Goal: Information Seeking & Learning: Learn about a topic

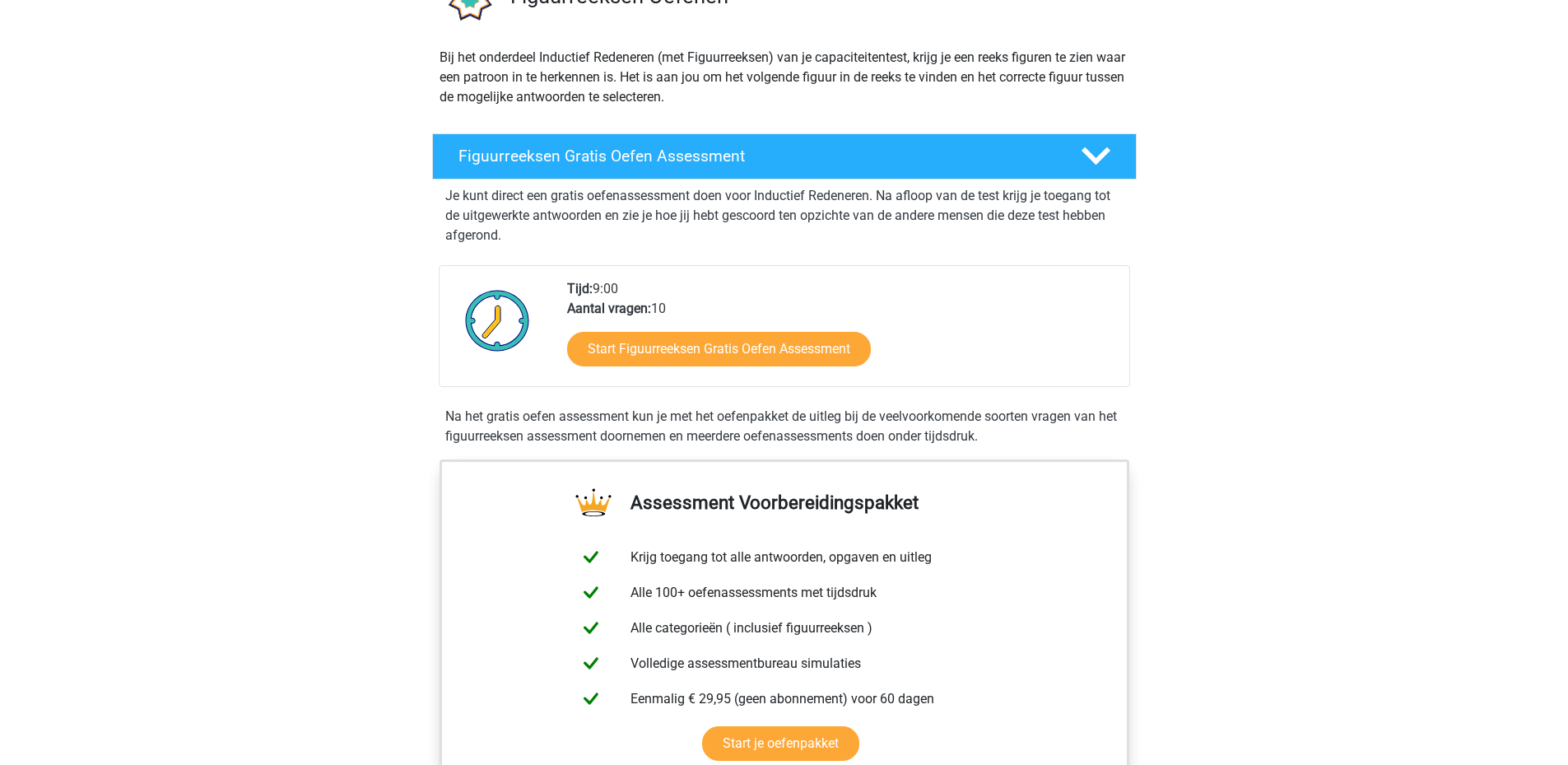
scroll to position [165, 0]
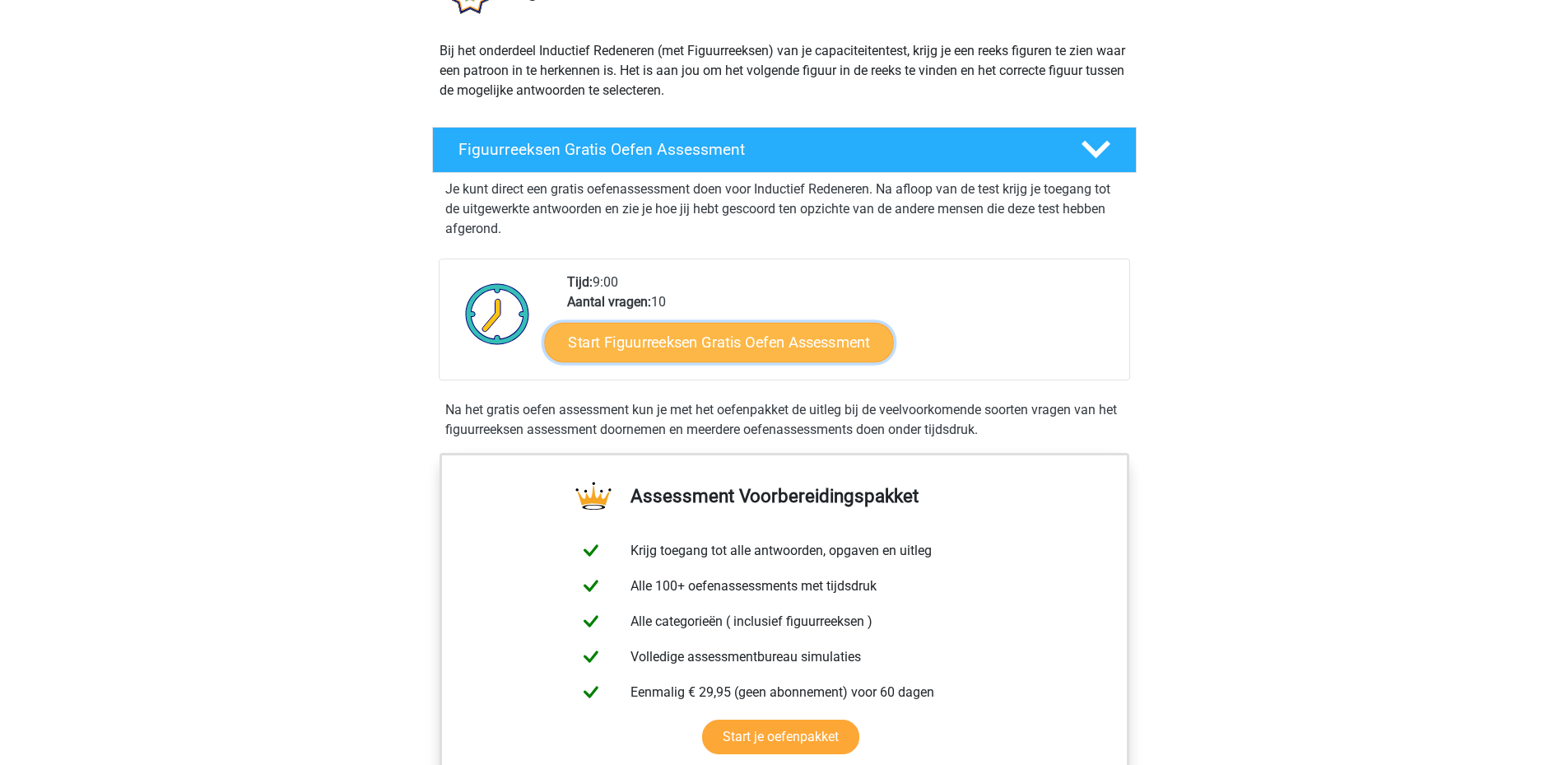
click at [680, 344] on link "Start Figuurreeksen Gratis Oefen Assessment" at bounding box center [718, 342] width 349 height 40
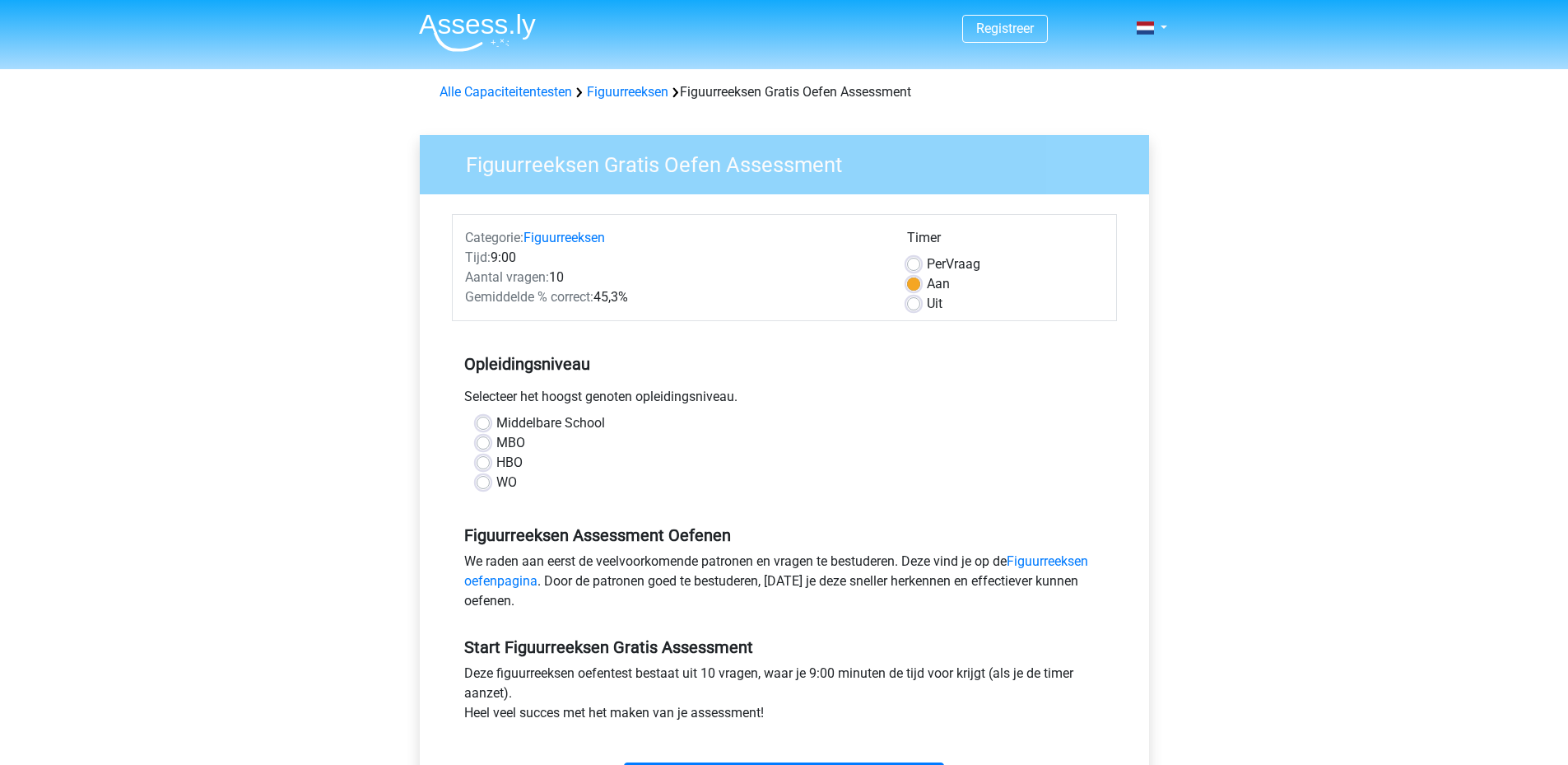
click at [496, 462] on label "HBO" at bounding box center [509, 463] width 26 height 20
click at [484, 462] on input "HBO" at bounding box center [482, 461] width 13 height 17
radio input "true"
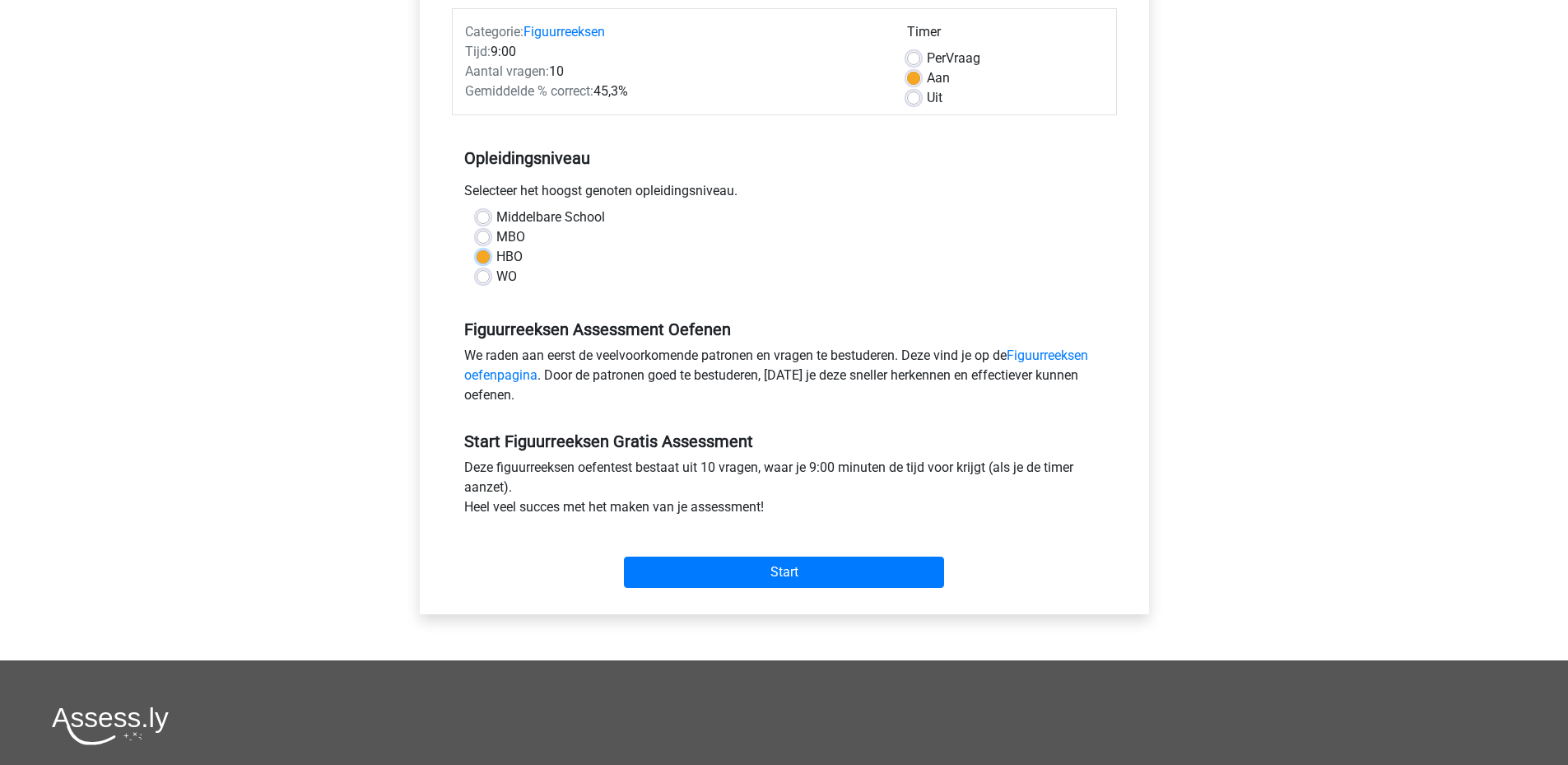
scroll to position [247, 0]
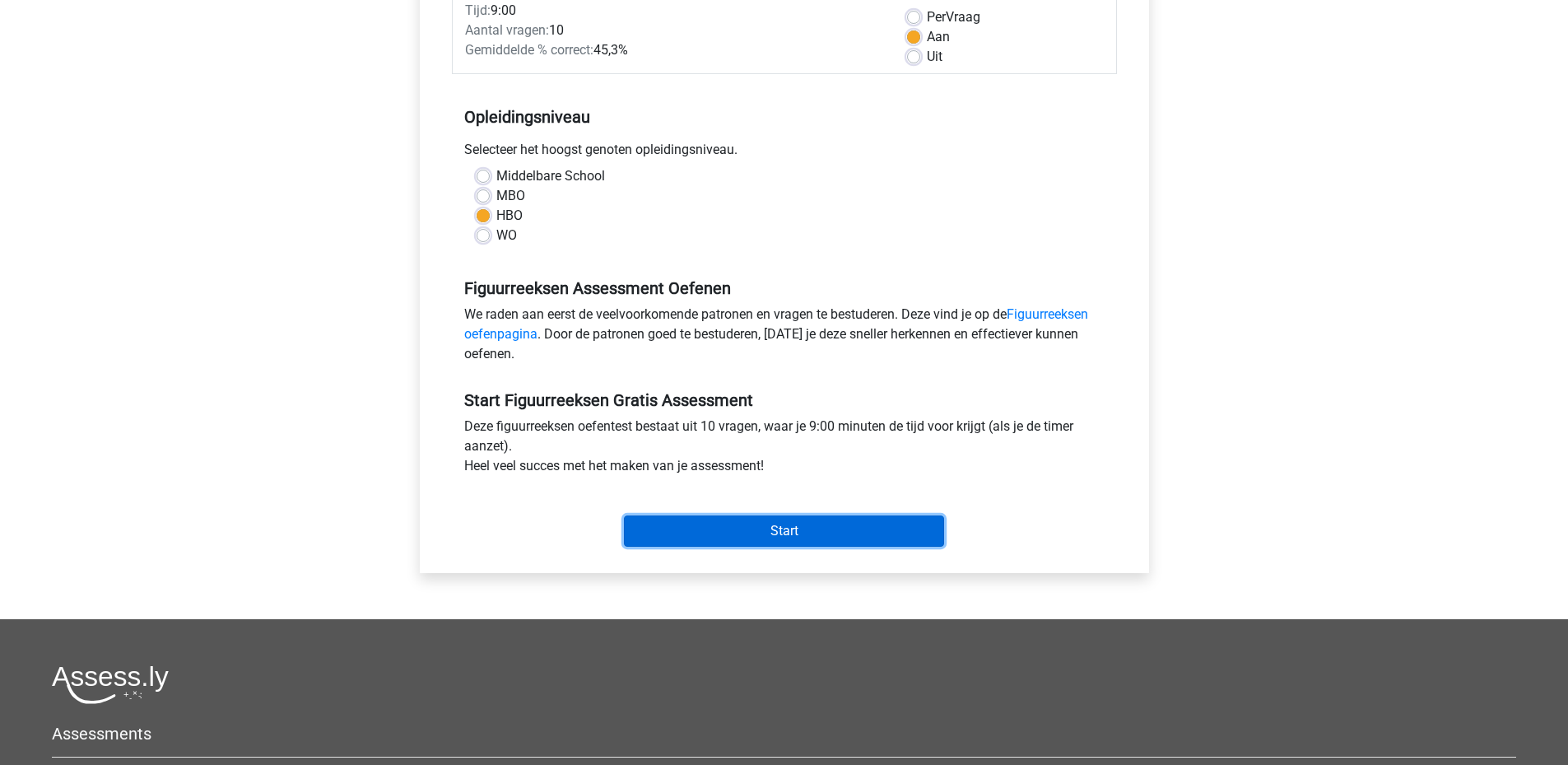
click at [796, 520] on input "Start" at bounding box center [784, 530] width 320 height 31
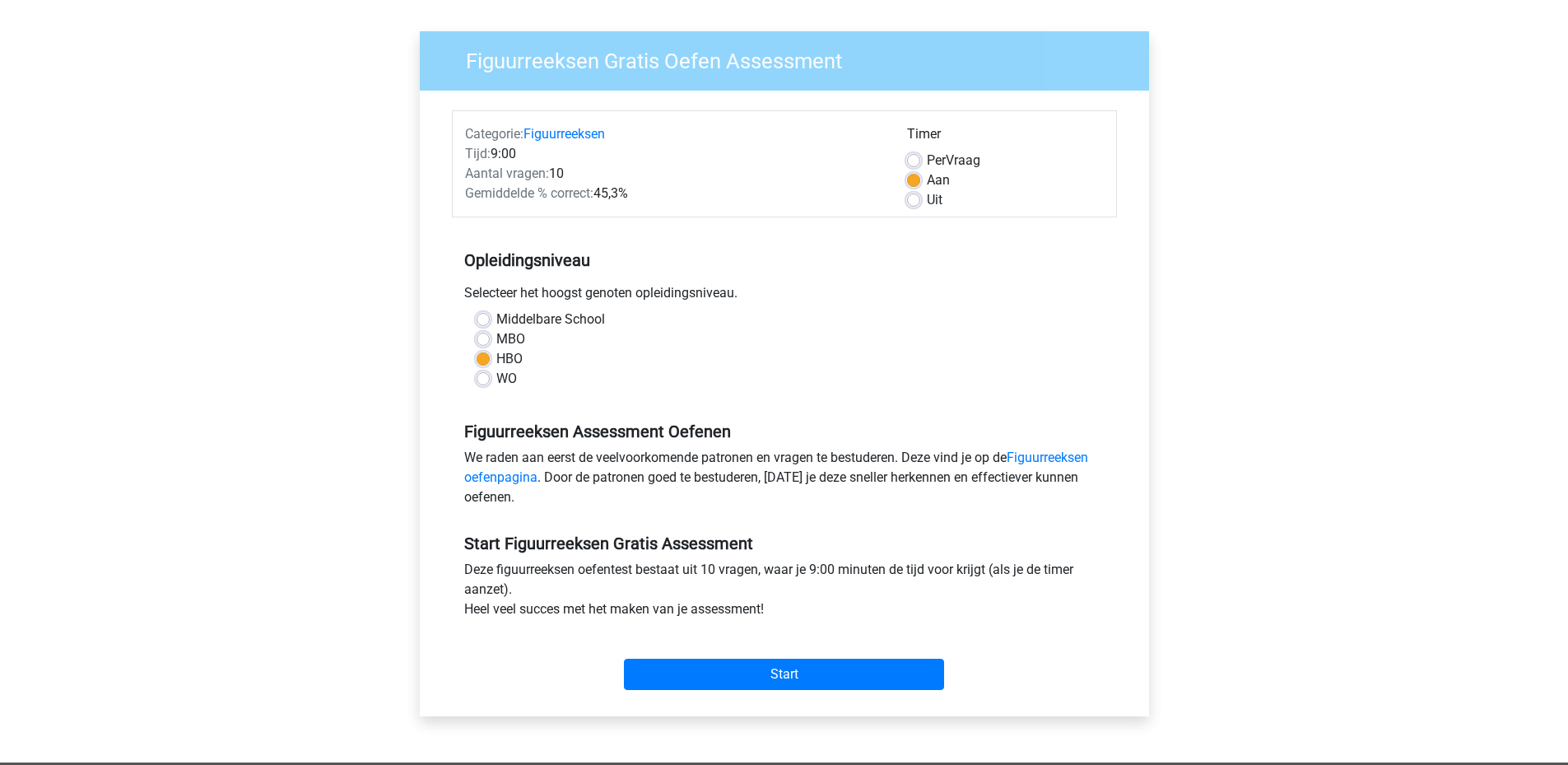
scroll to position [0, 0]
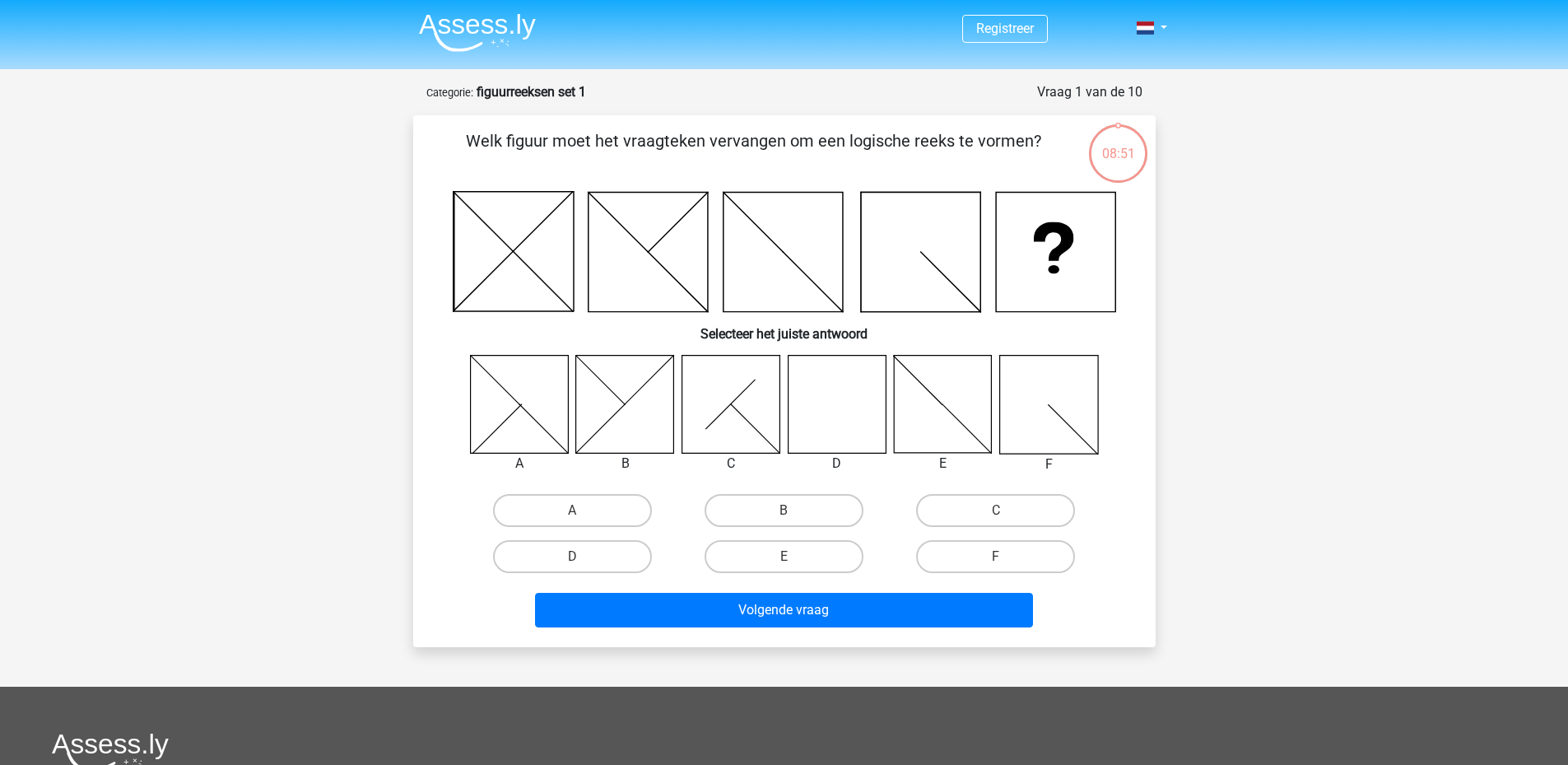
click at [838, 417] on icon at bounding box center [836, 404] width 98 height 98
click at [614, 558] on label "D" at bounding box center [573, 556] width 159 height 33
click at [583, 558] on input "D" at bounding box center [577, 562] width 11 height 11
radio input "true"
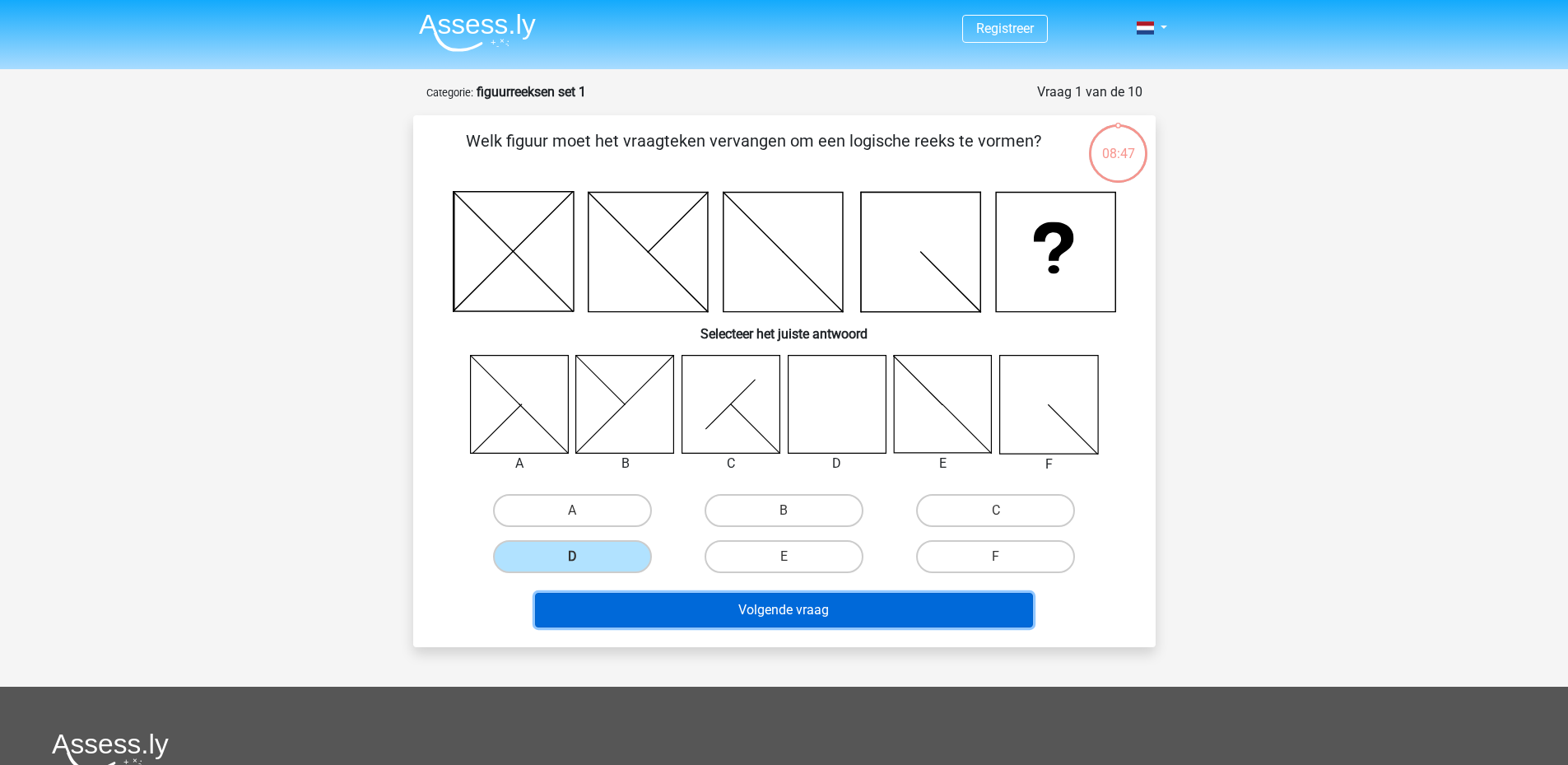
click at [770, 610] on button "Volgende vraag" at bounding box center [784, 610] width 498 height 35
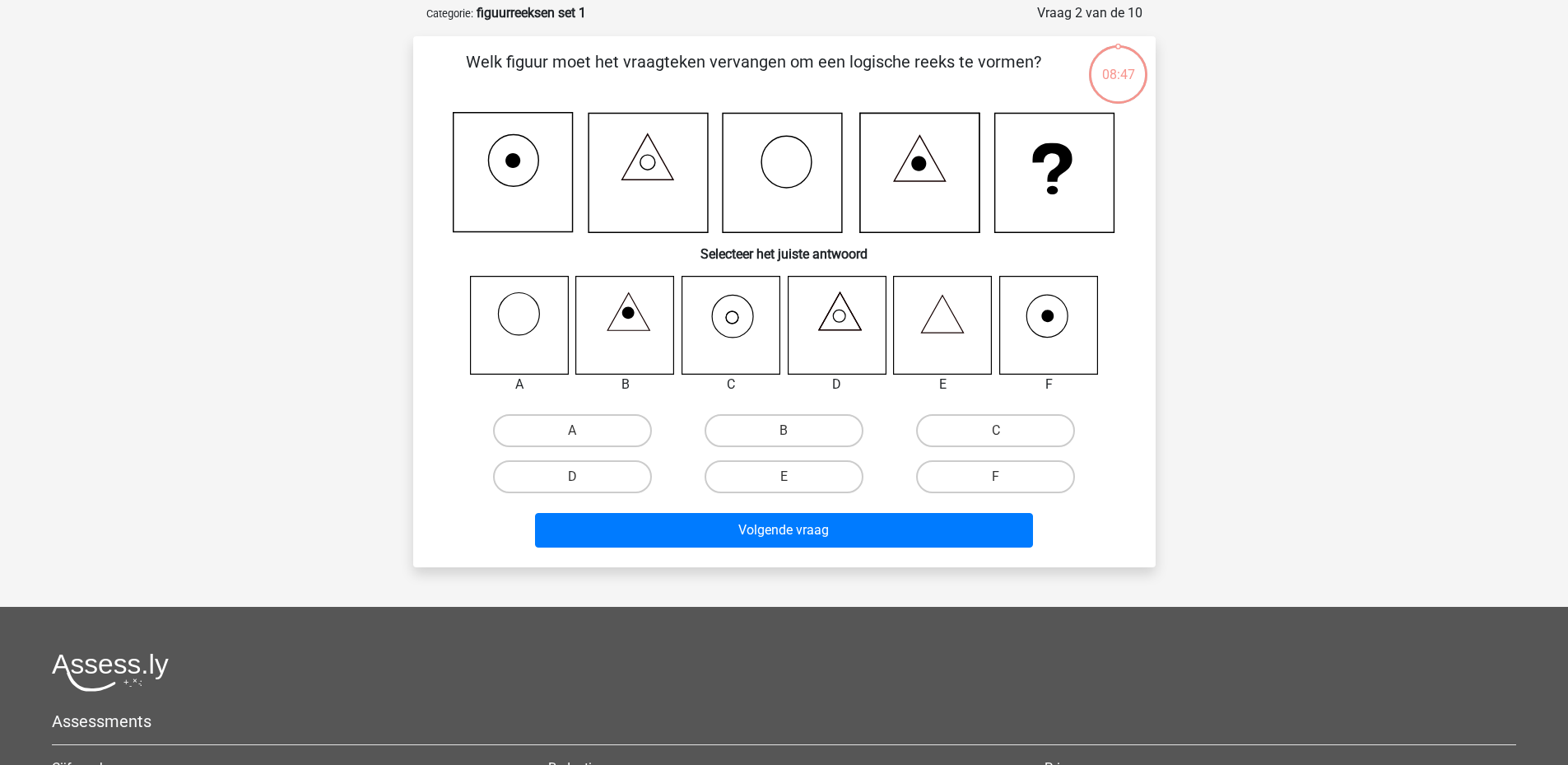
scroll to position [83, 0]
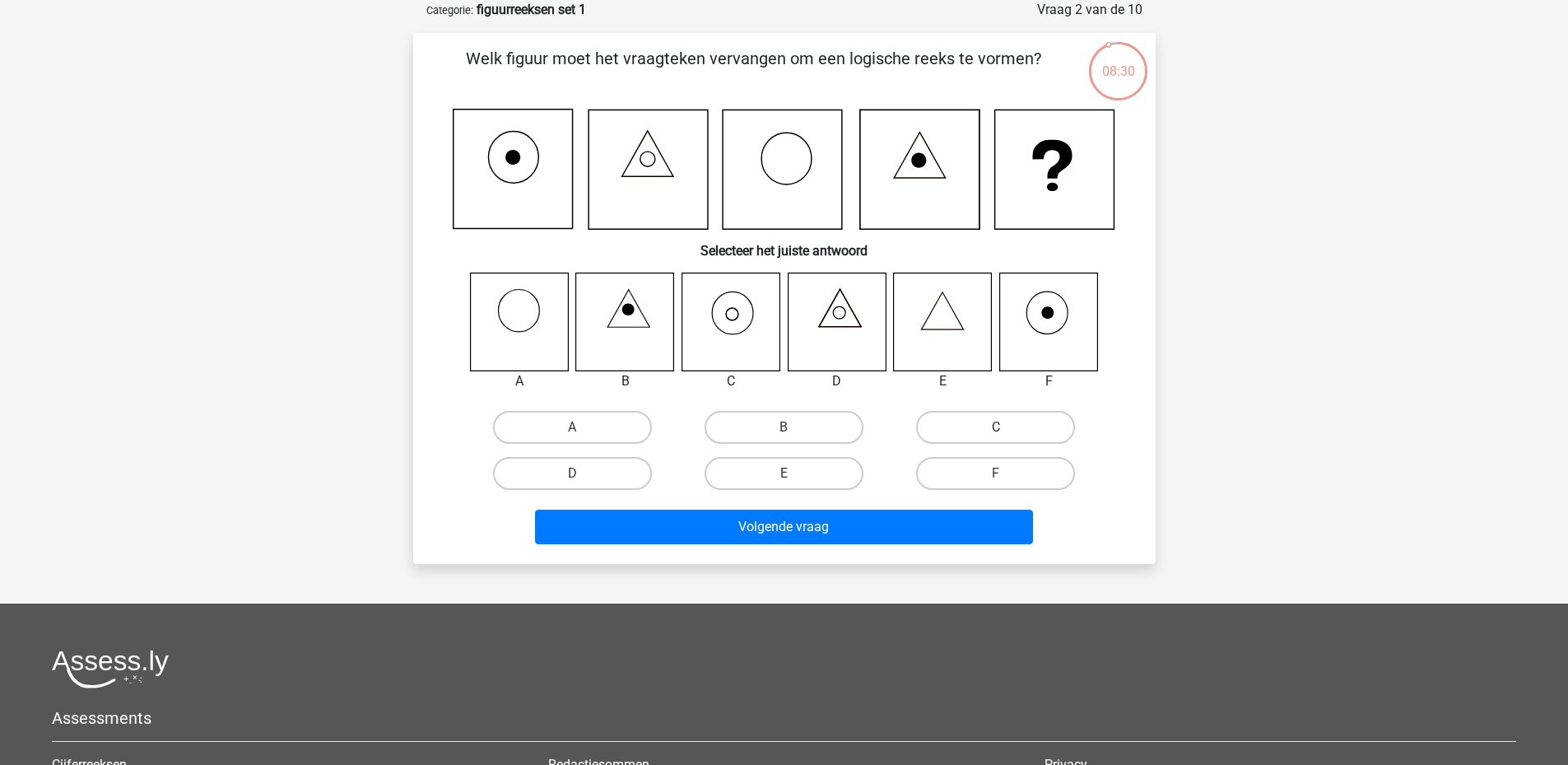
click at [981, 425] on label "C" at bounding box center [995, 427] width 159 height 33
click at [996, 428] on input "C" at bounding box center [1001, 433] width 11 height 11
radio input "true"
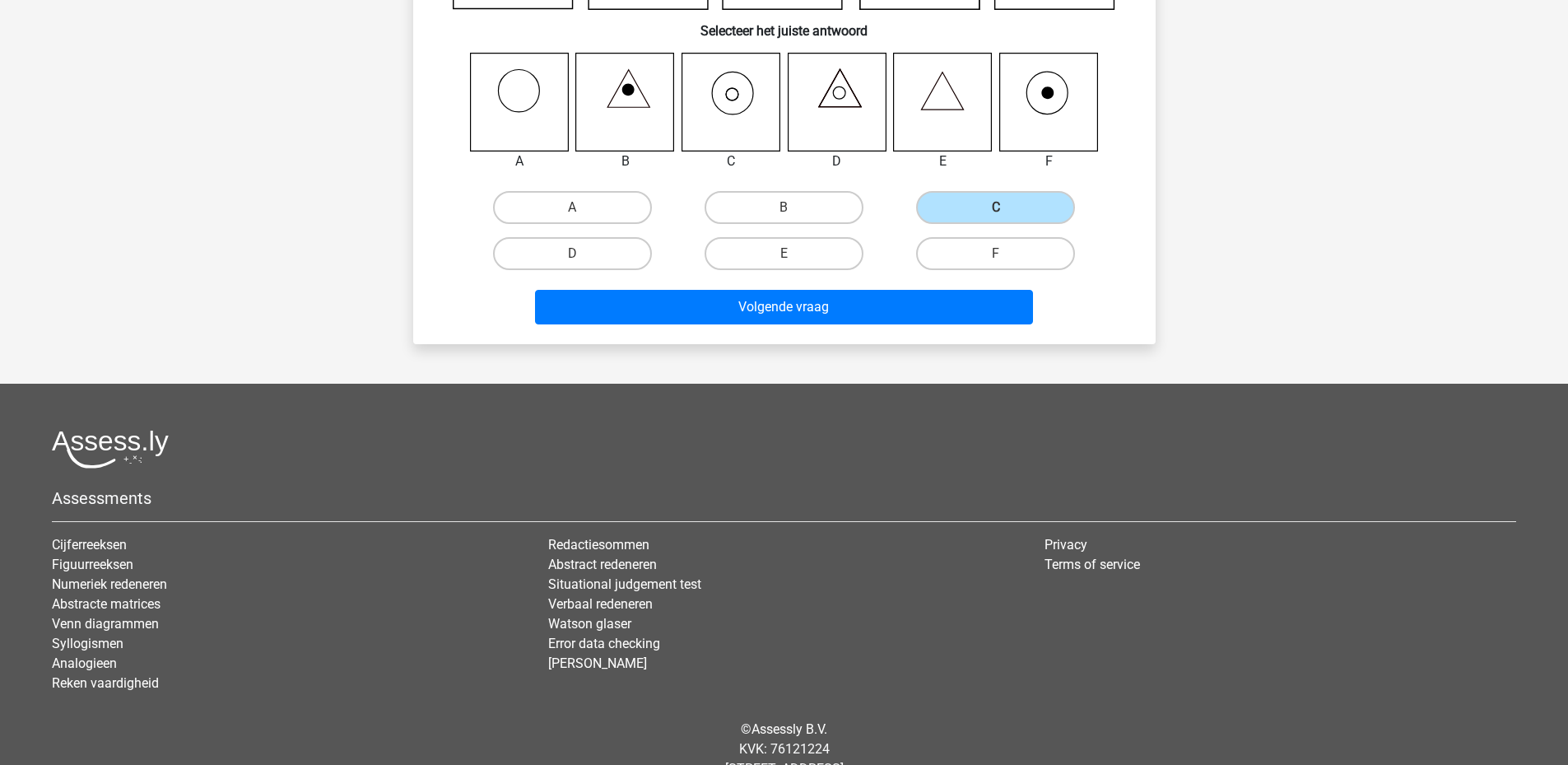
scroll to position [329, 0]
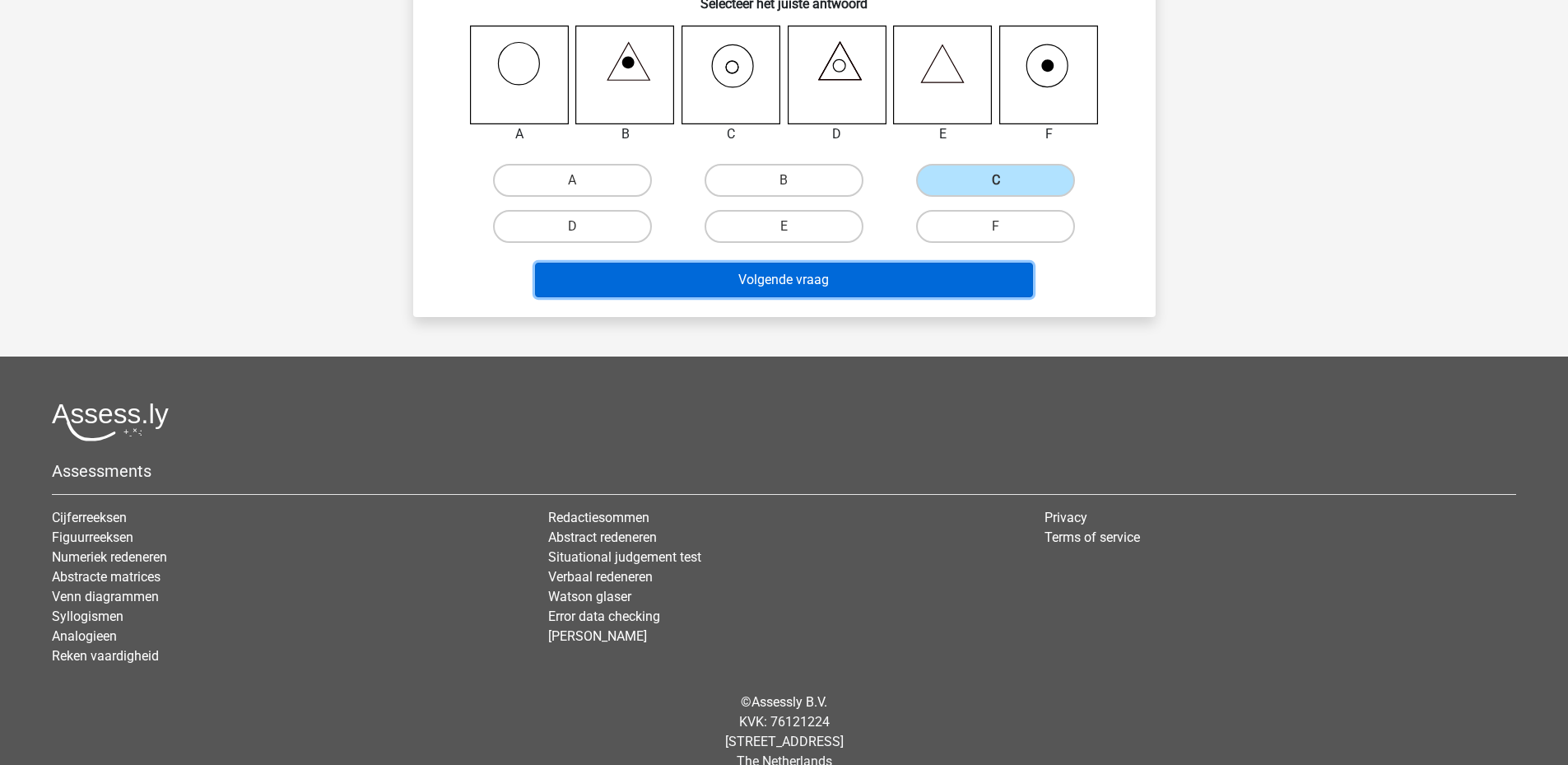
click at [771, 274] on button "Volgende vraag" at bounding box center [784, 280] width 498 height 35
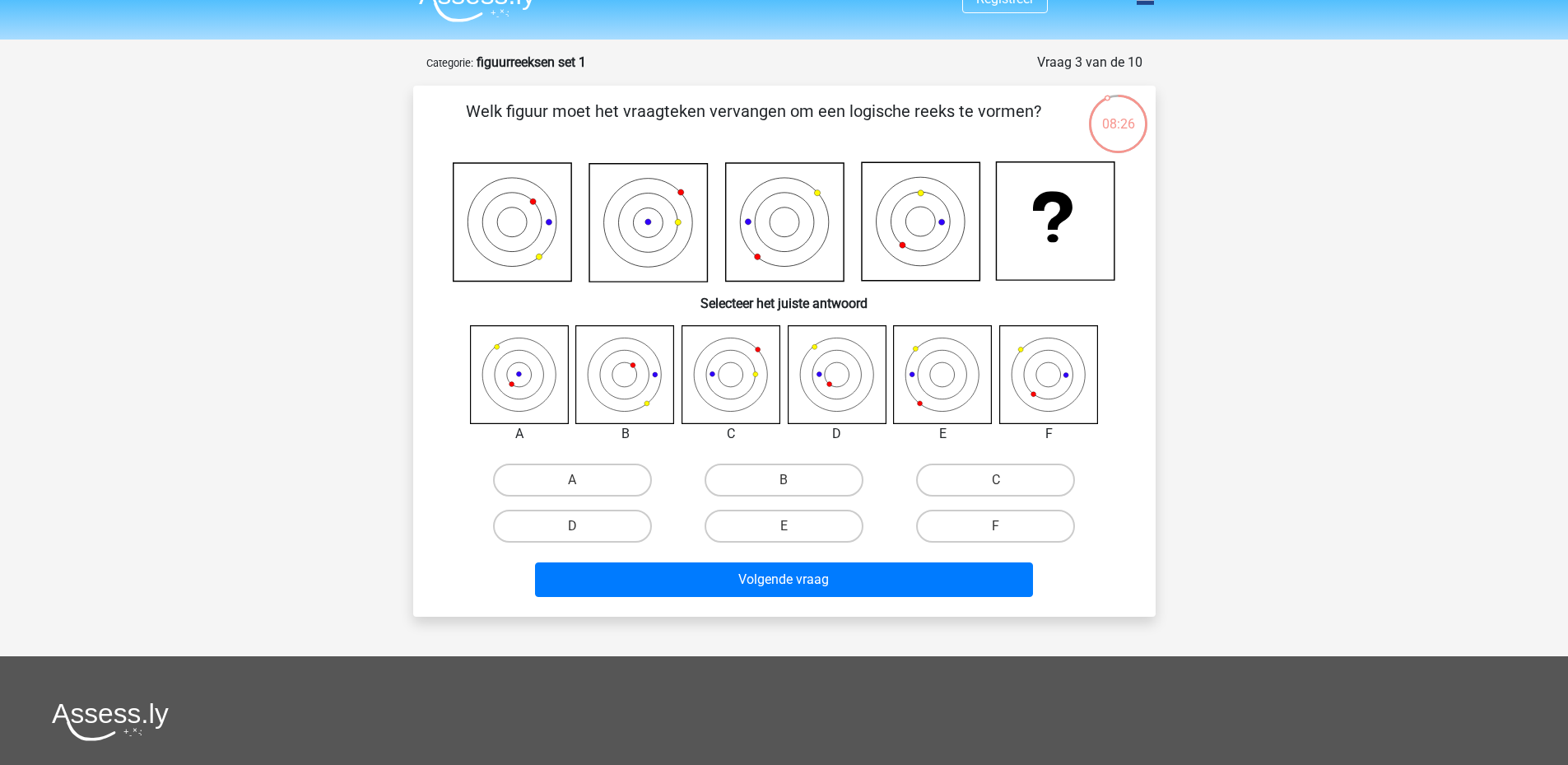
scroll to position [0, 0]
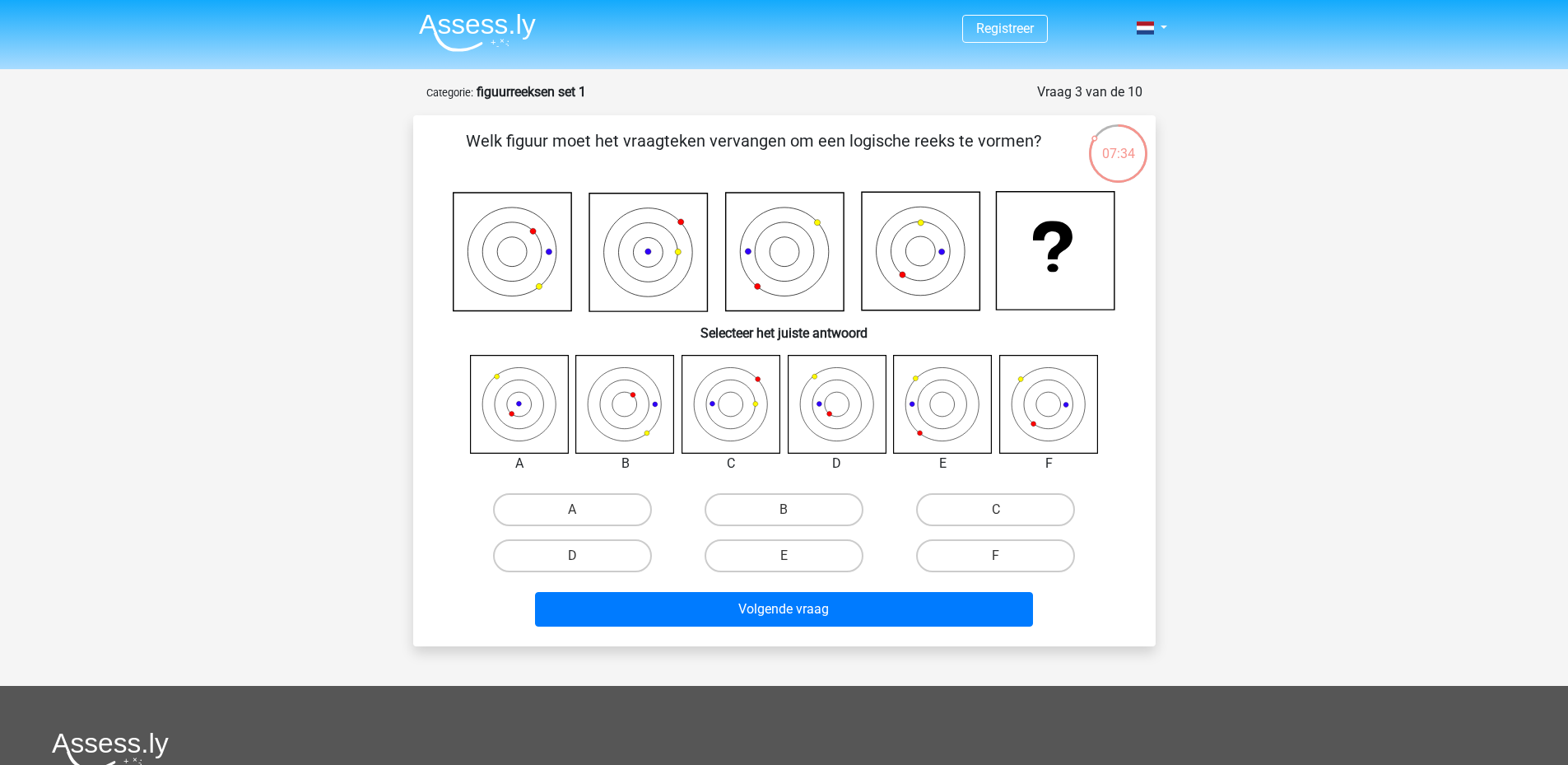
click at [945, 396] on icon at bounding box center [943, 404] width 98 height 98
click at [804, 552] on label "E" at bounding box center [784, 555] width 159 height 33
click at [794, 556] on input "E" at bounding box center [788, 561] width 11 height 11
radio input "true"
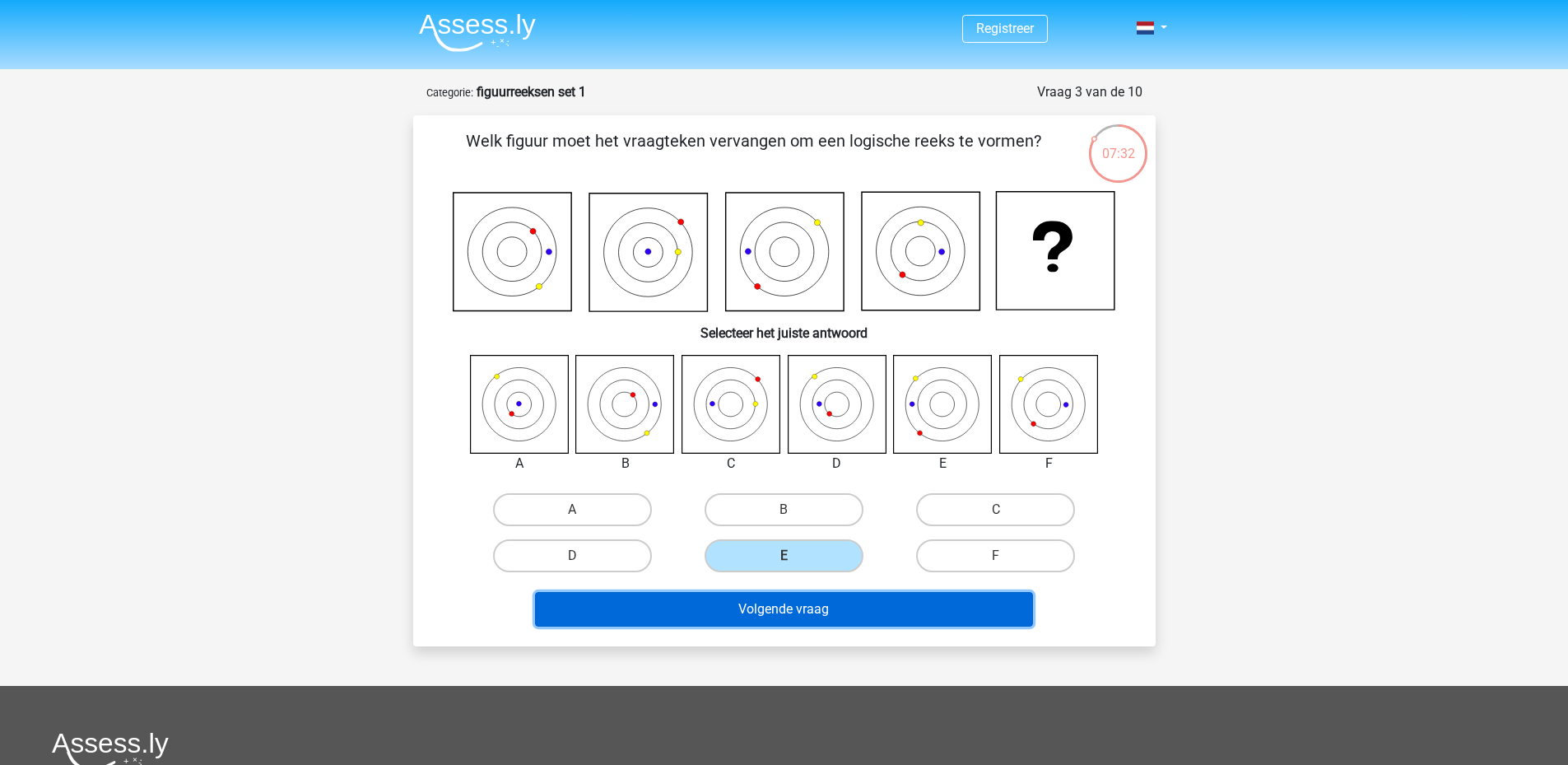
click at [793, 606] on button "Volgende vraag" at bounding box center [784, 609] width 498 height 35
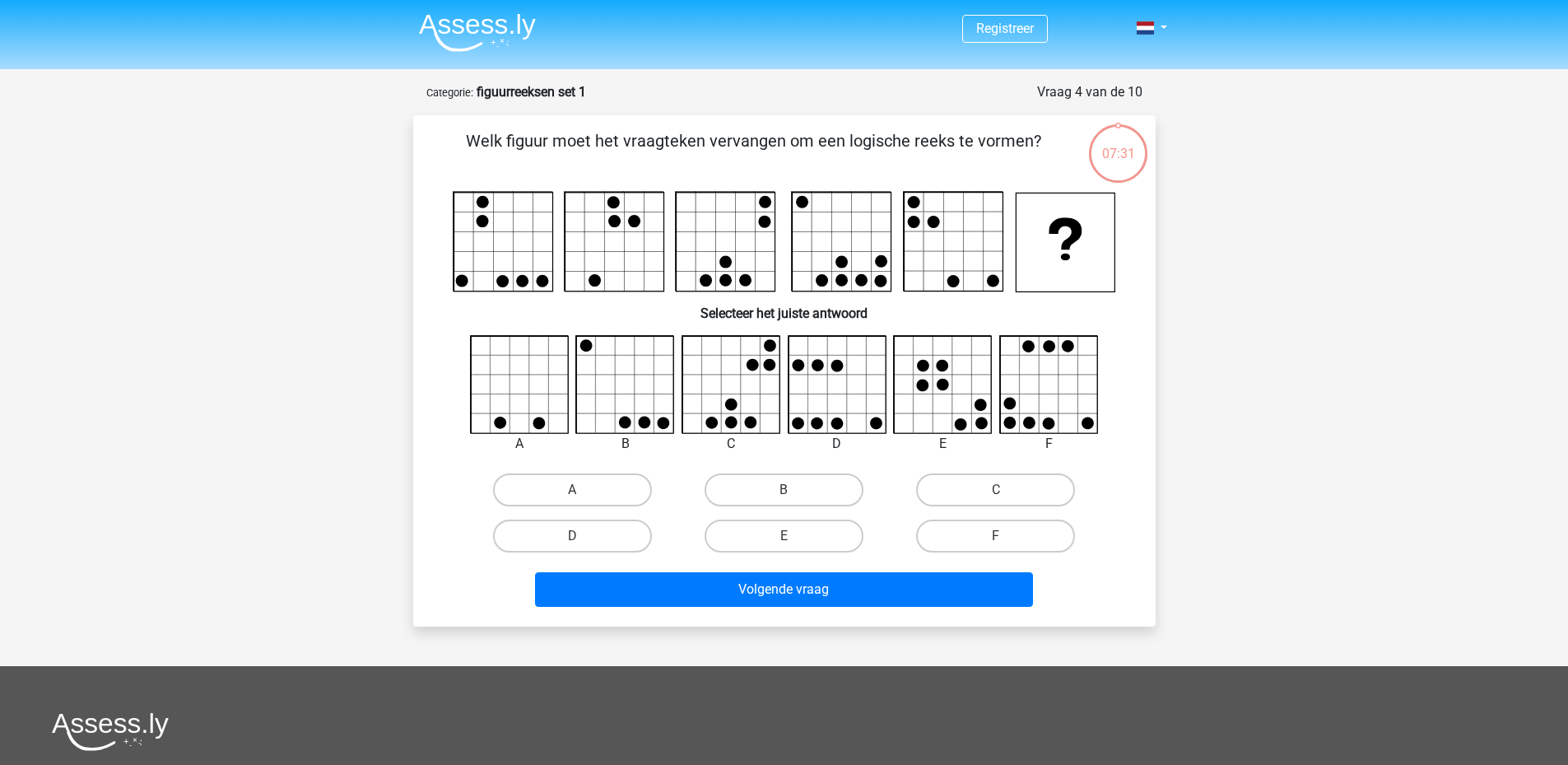
scroll to position [83, 0]
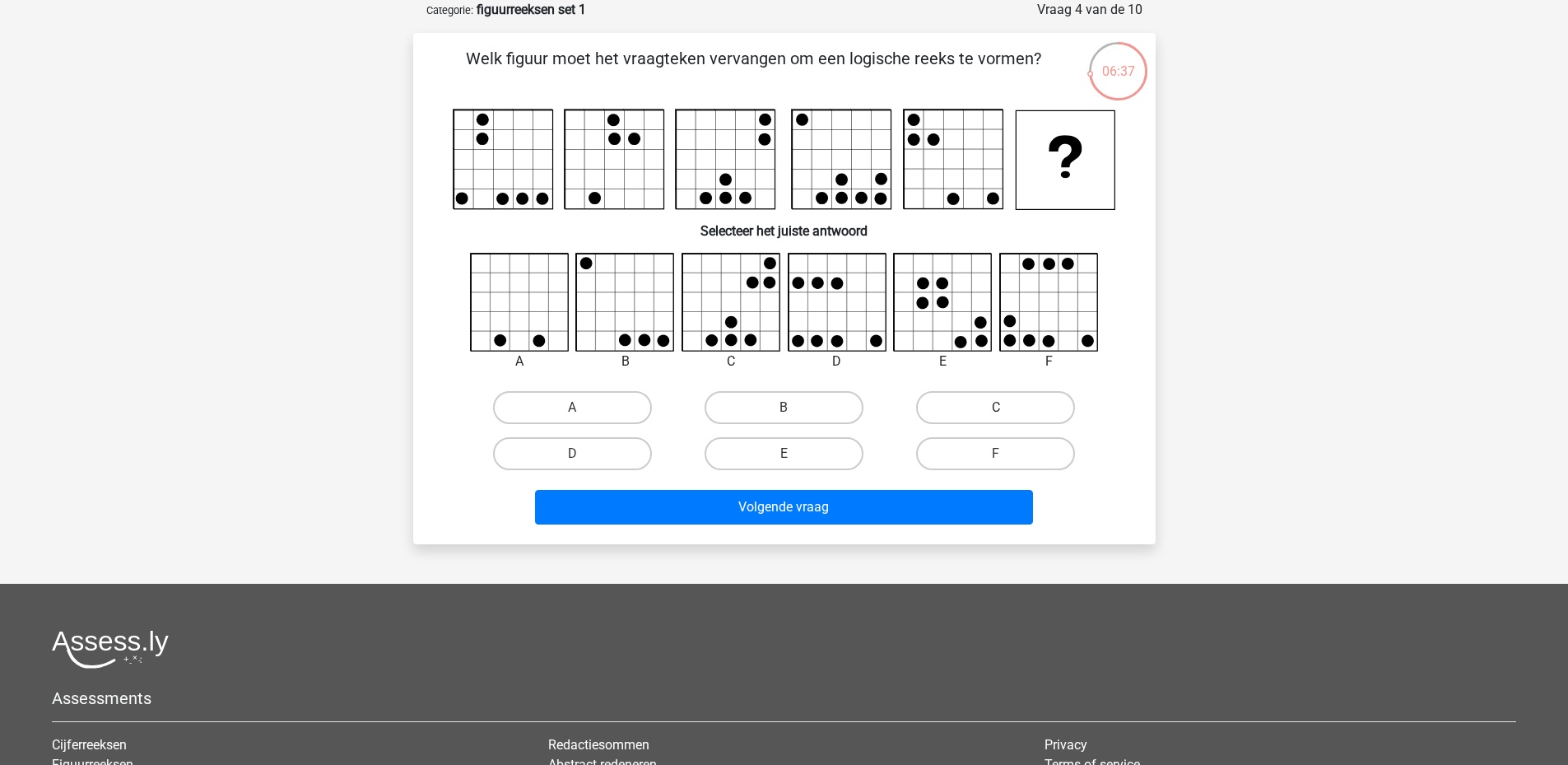
click at [992, 395] on label "C" at bounding box center [995, 407] width 159 height 33
click at [996, 408] on input "C" at bounding box center [1001, 413] width 11 height 11
radio input "true"
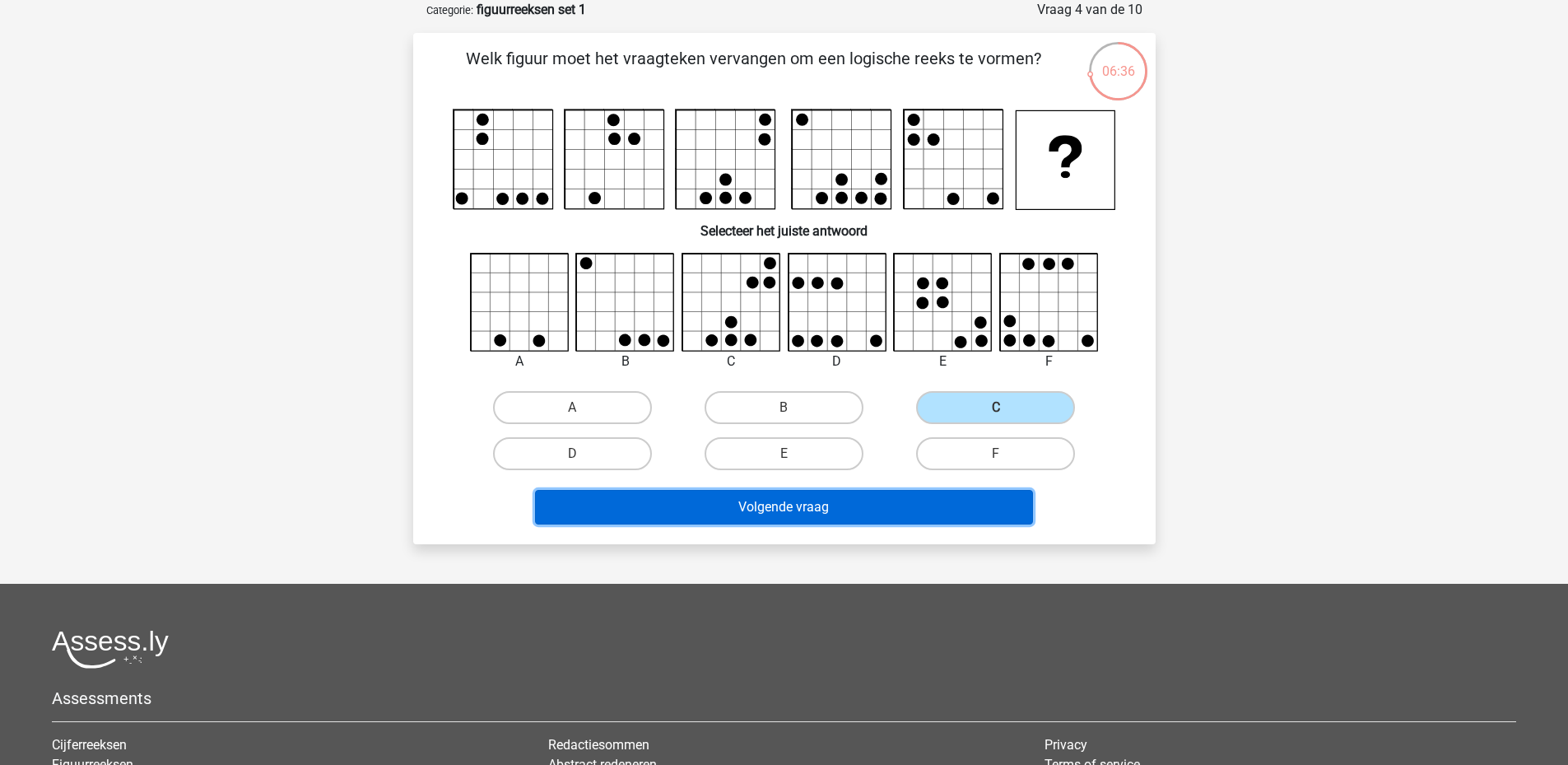
click at [828, 501] on button "Volgende vraag" at bounding box center [784, 507] width 498 height 35
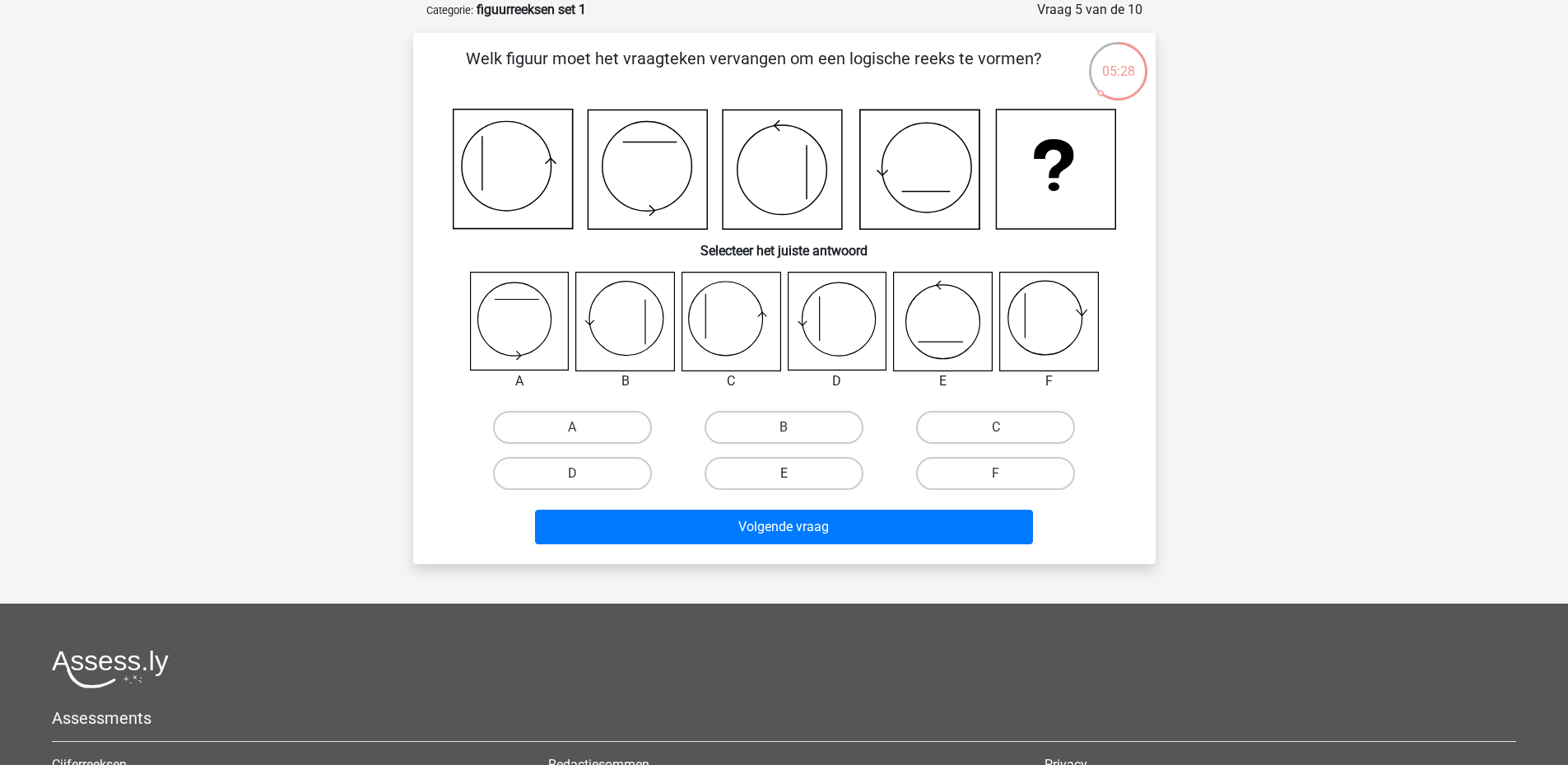
click at [776, 465] on label "E" at bounding box center [784, 473] width 159 height 33
click at [784, 474] on input "E" at bounding box center [788, 478] width 11 height 11
radio input "true"
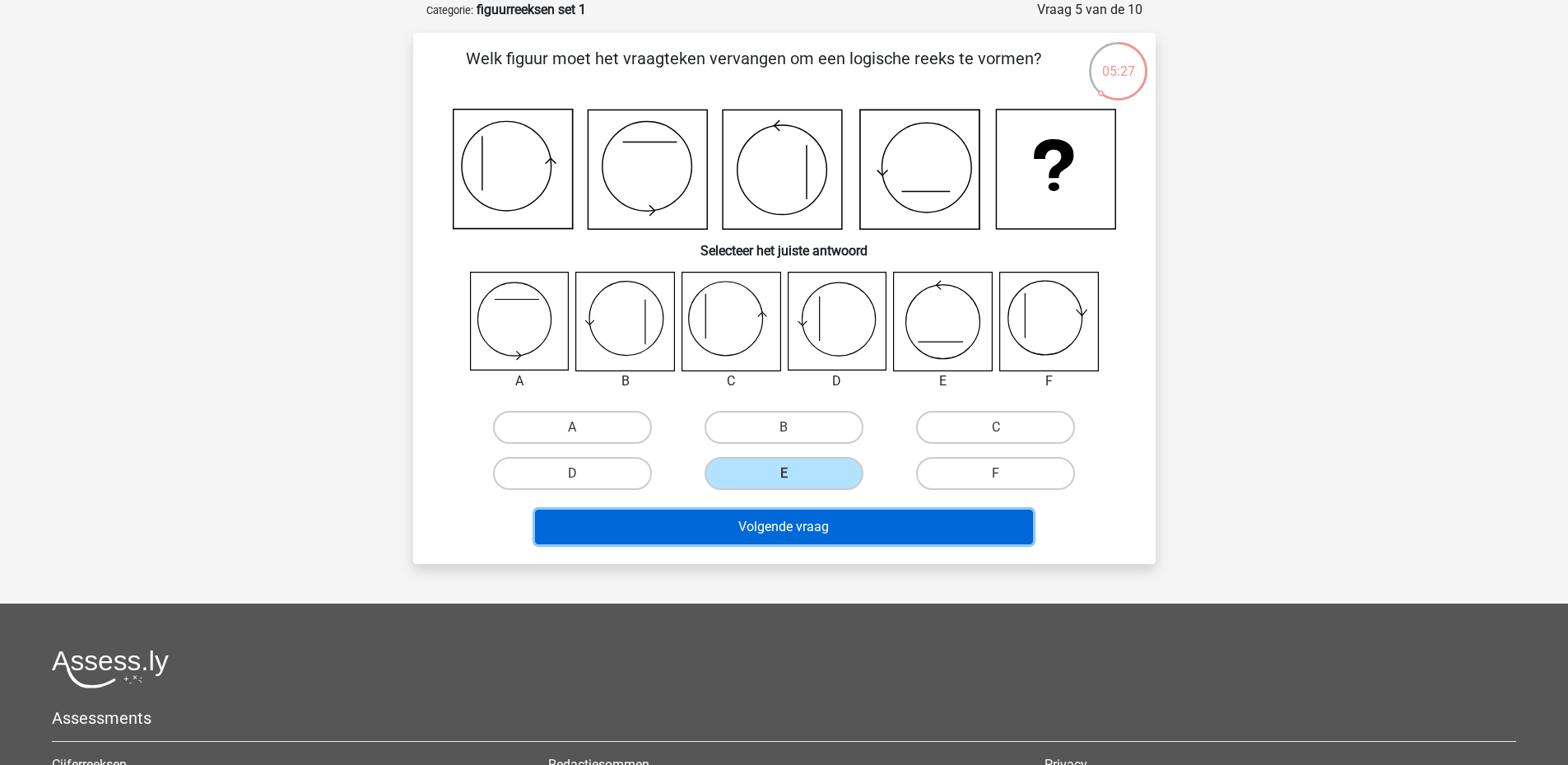
click at [782, 519] on button "Volgende vraag" at bounding box center [784, 526] width 498 height 35
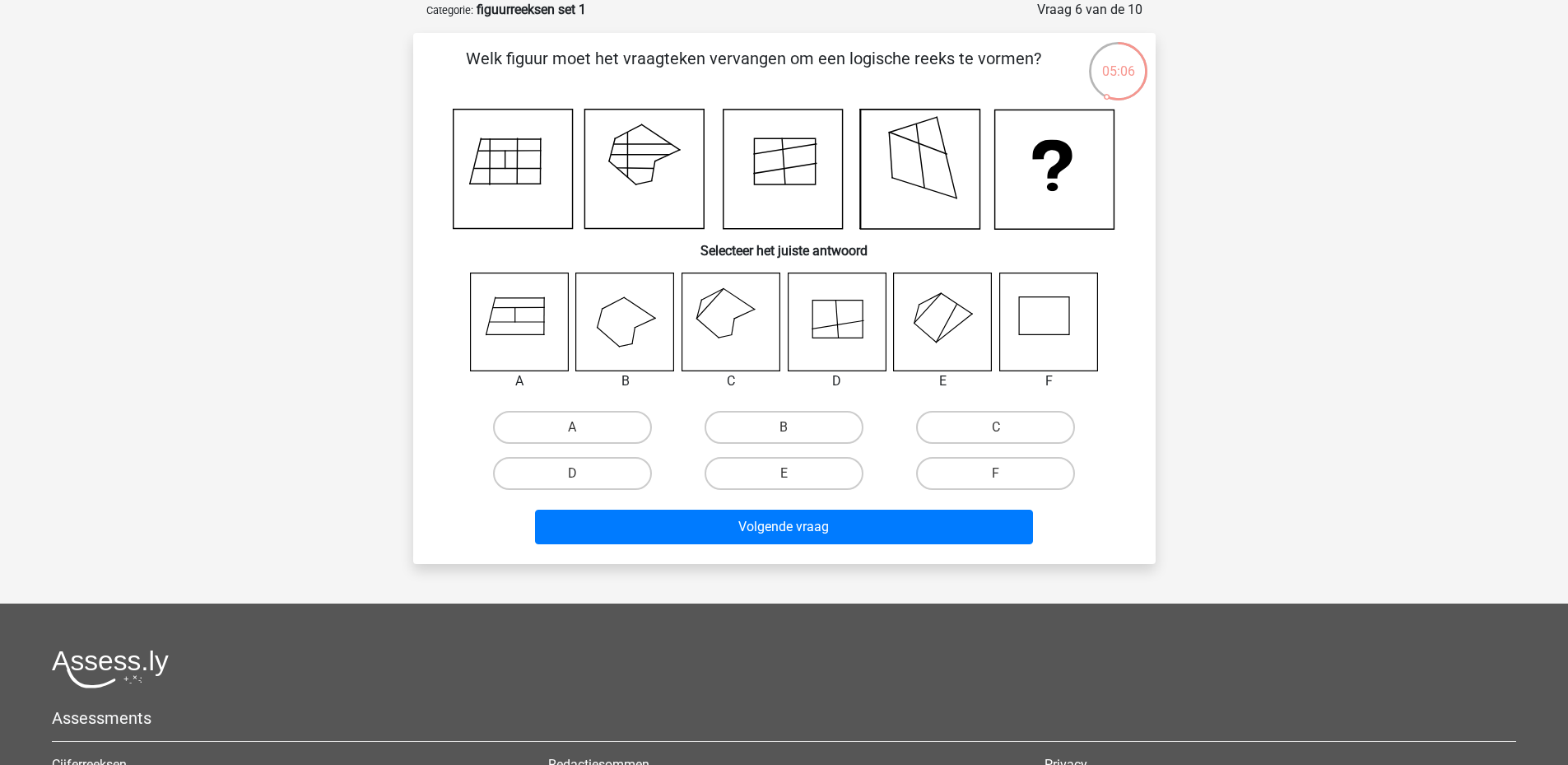
click at [710, 319] on icon at bounding box center [730, 321] width 98 height 98
click at [975, 425] on label "C" at bounding box center [995, 427] width 159 height 33
click at [996, 428] on input "C" at bounding box center [1001, 433] width 11 height 11
radio input "true"
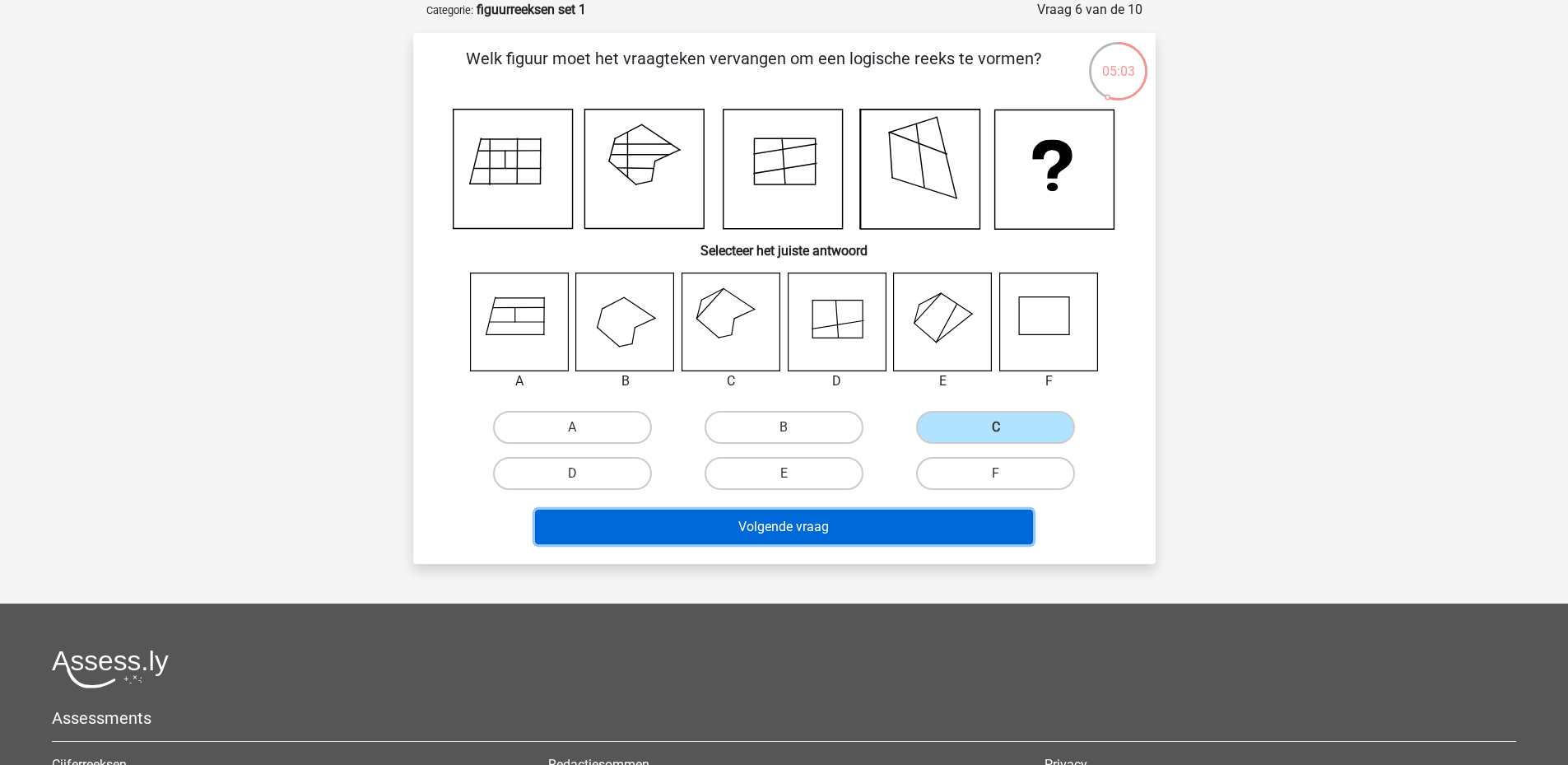
click at [784, 522] on button "Volgende vraag" at bounding box center [784, 526] width 498 height 35
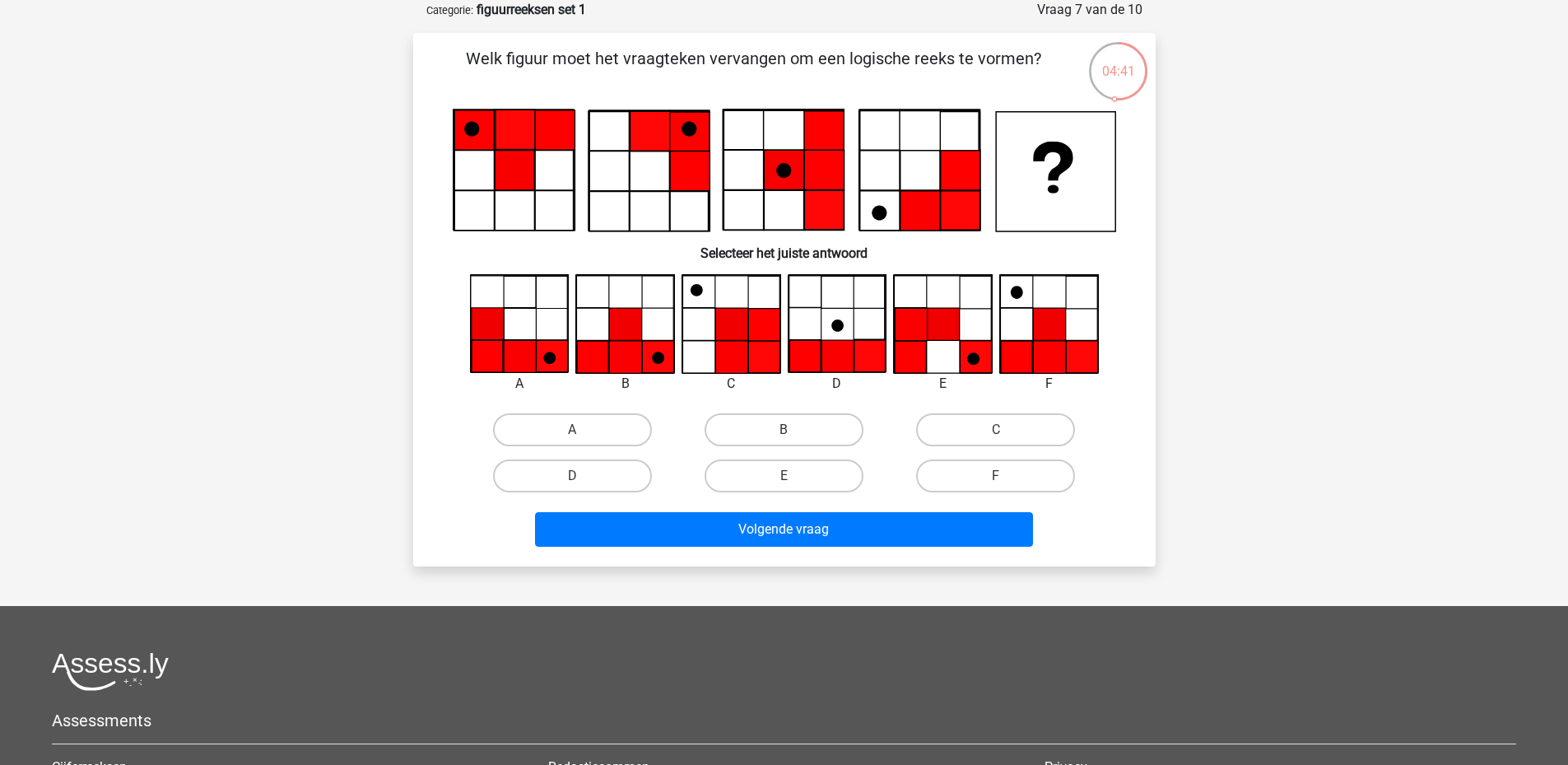
click at [1052, 350] on icon at bounding box center [1049, 357] width 32 height 32
click at [989, 467] on label "F" at bounding box center [995, 476] width 159 height 33
click at [996, 476] on input "F" at bounding box center [1001, 480] width 11 height 11
radio input "true"
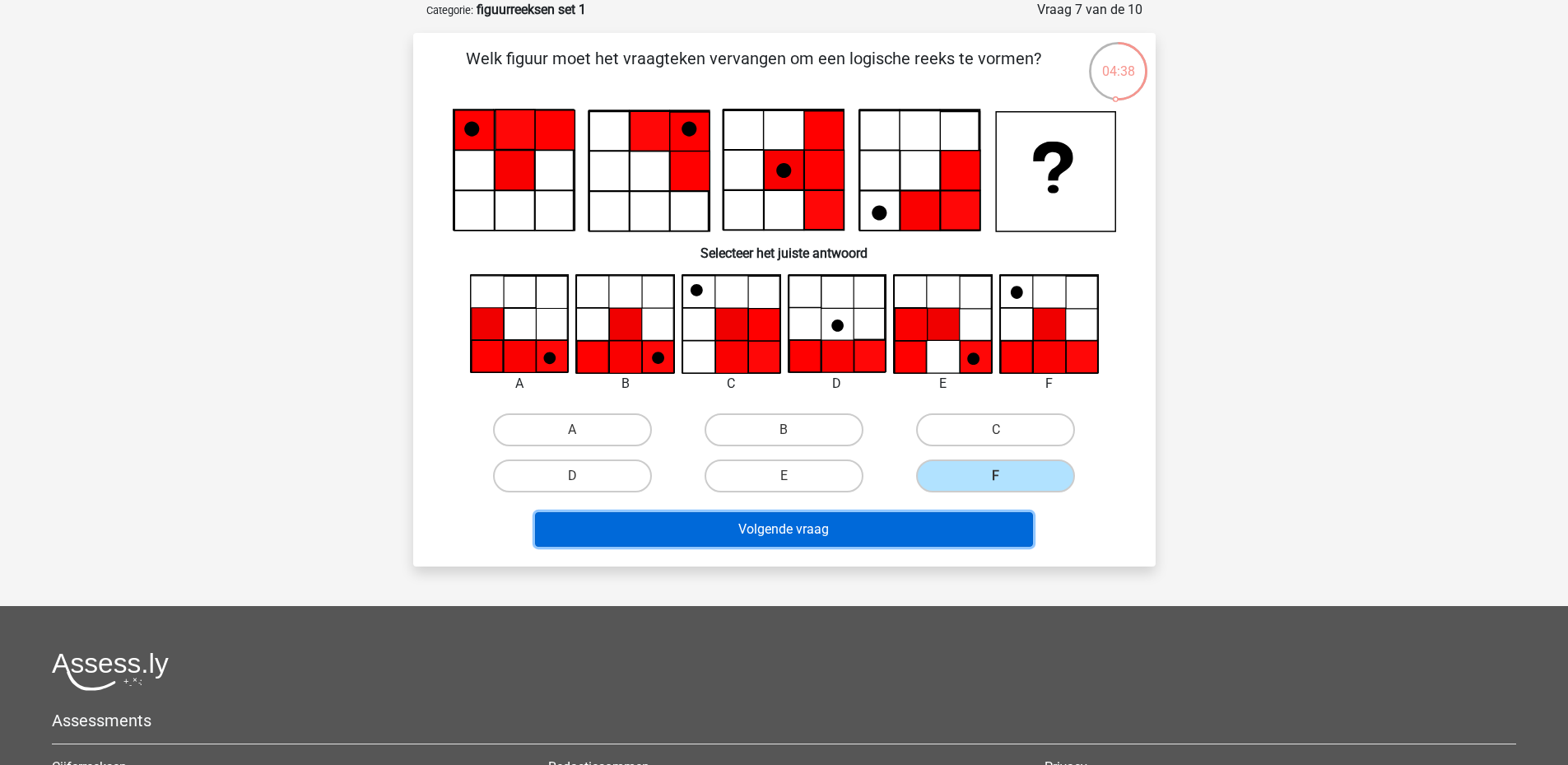
click at [760, 513] on button "Volgende vraag" at bounding box center [784, 529] width 498 height 35
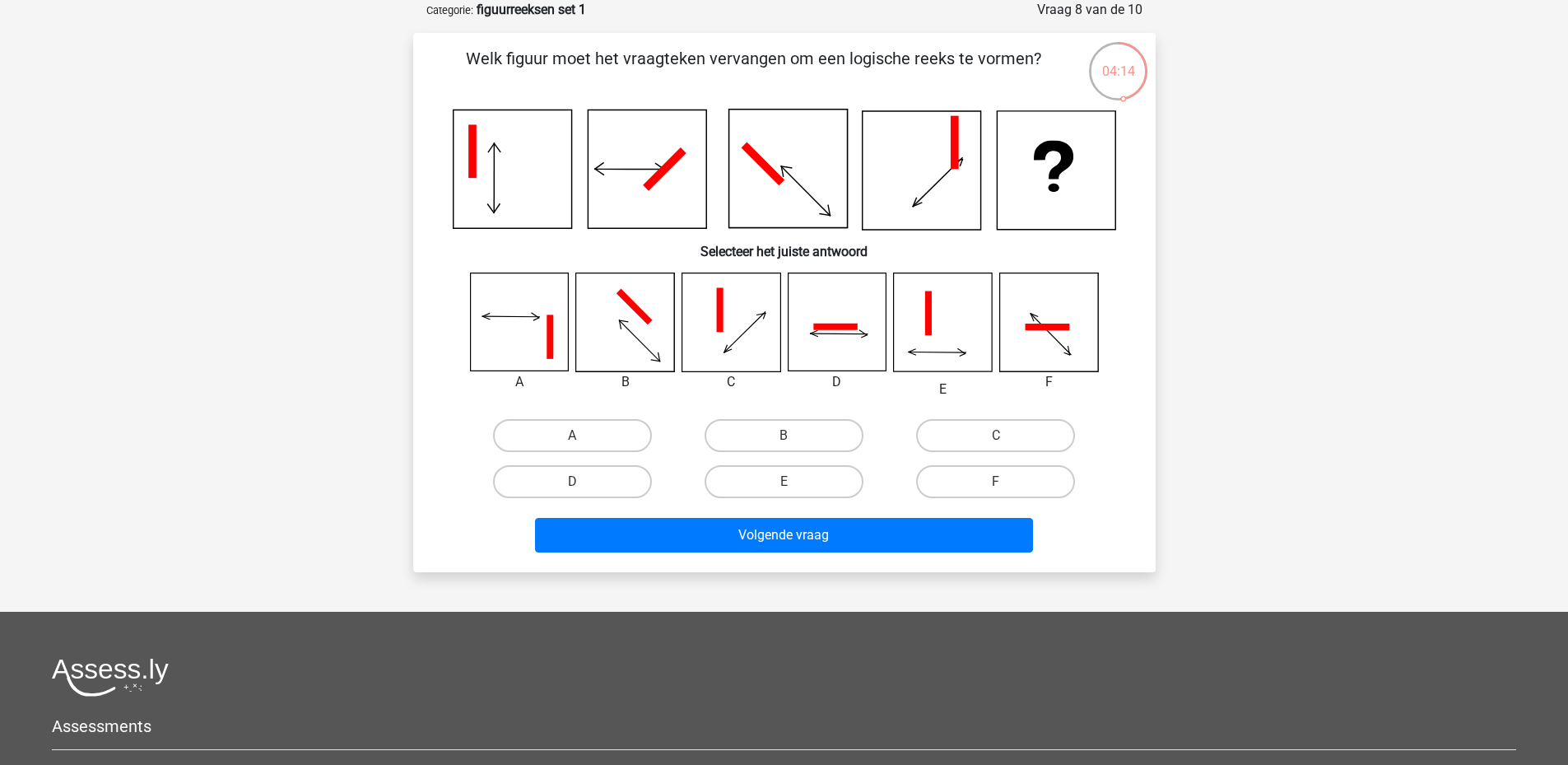
click at [614, 336] on icon at bounding box center [624, 322] width 98 height 98
click at [780, 433] on label "B" at bounding box center [784, 435] width 159 height 33
click at [784, 436] on input "B" at bounding box center [788, 441] width 11 height 11
radio input "true"
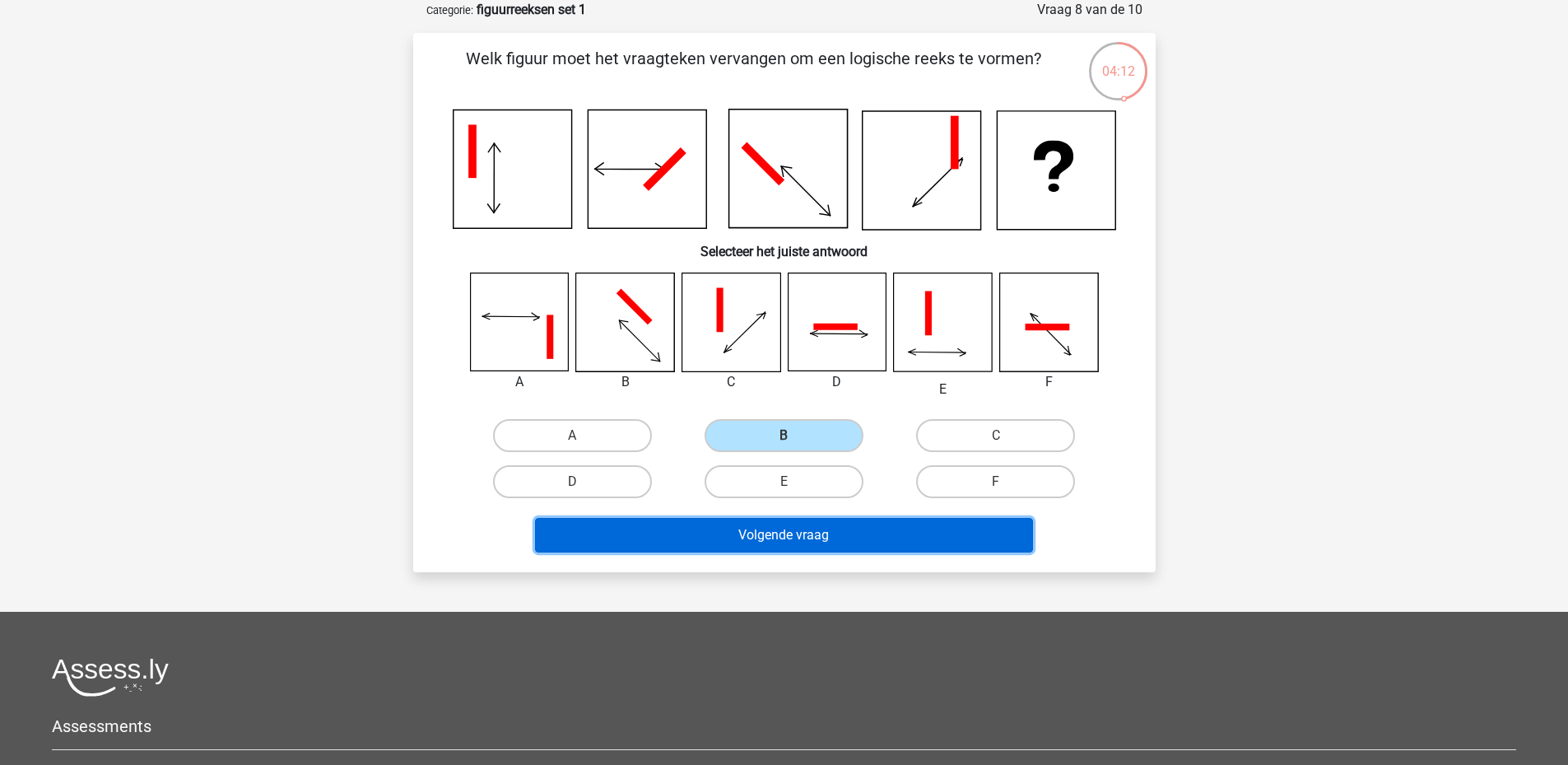
click at [796, 533] on button "Volgende vraag" at bounding box center [784, 535] width 498 height 35
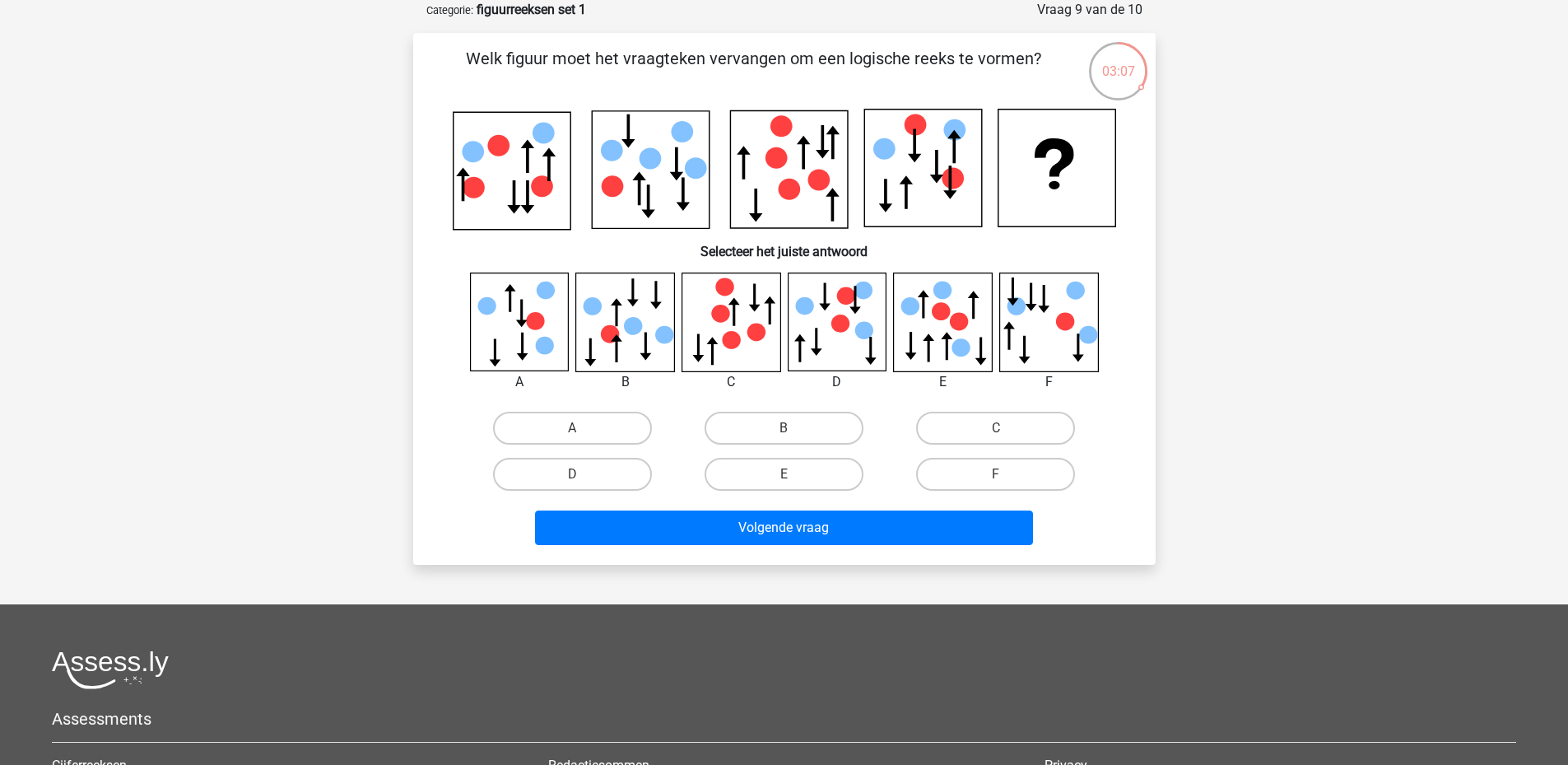
click at [629, 347] on icon at bounding box center [624, 321] width 98 height 98
click at [782, 424] on label "B" at bounding box center [784, 428] width 159 height 33
click at [784, 428] on input "B" at bounding box center [788, 433] width 11 height 11
radio input "true"
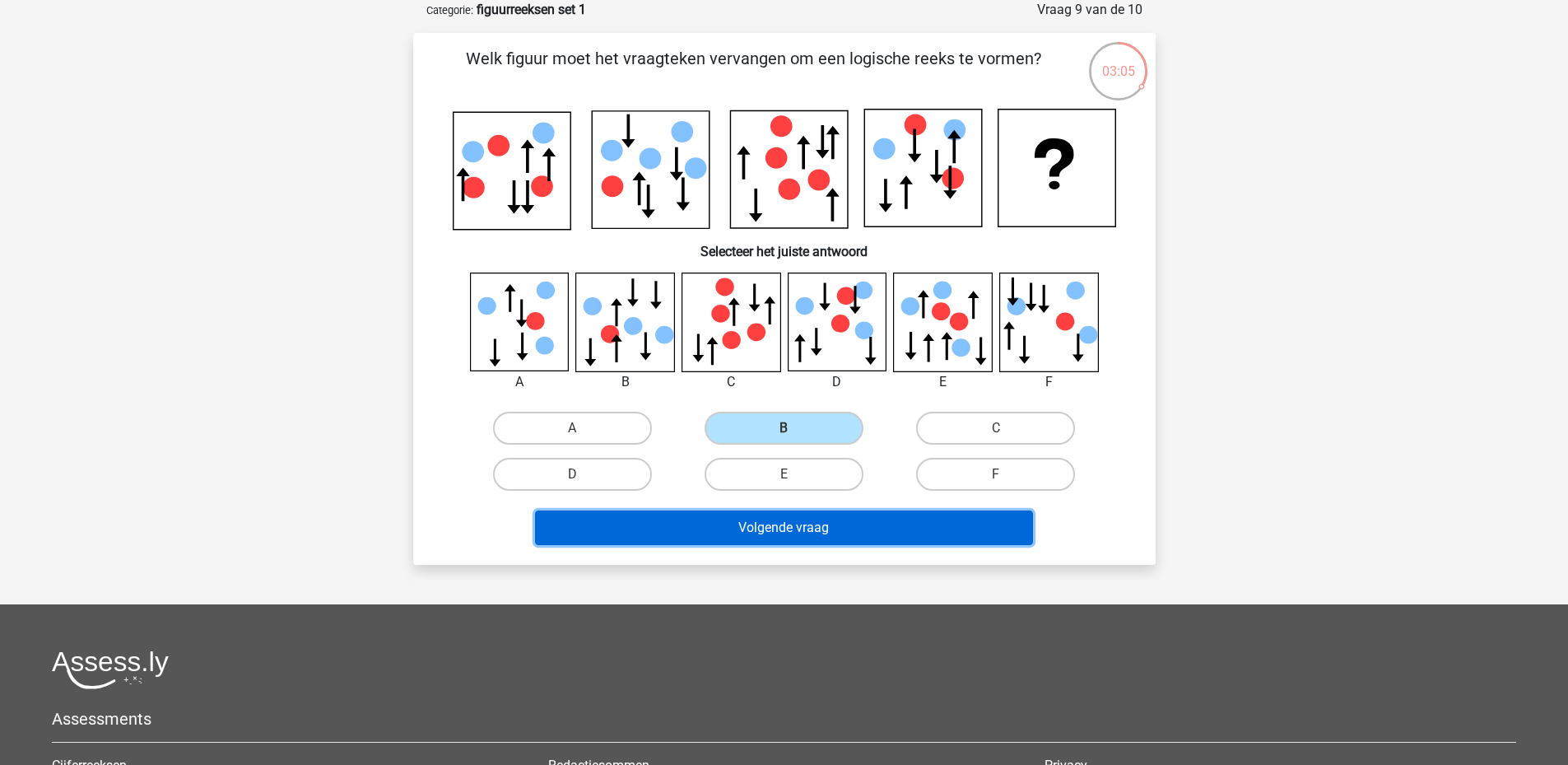
click at [795, 532] on button "Volgende vraag" at bounding box center [784, 527] width 498 height 35
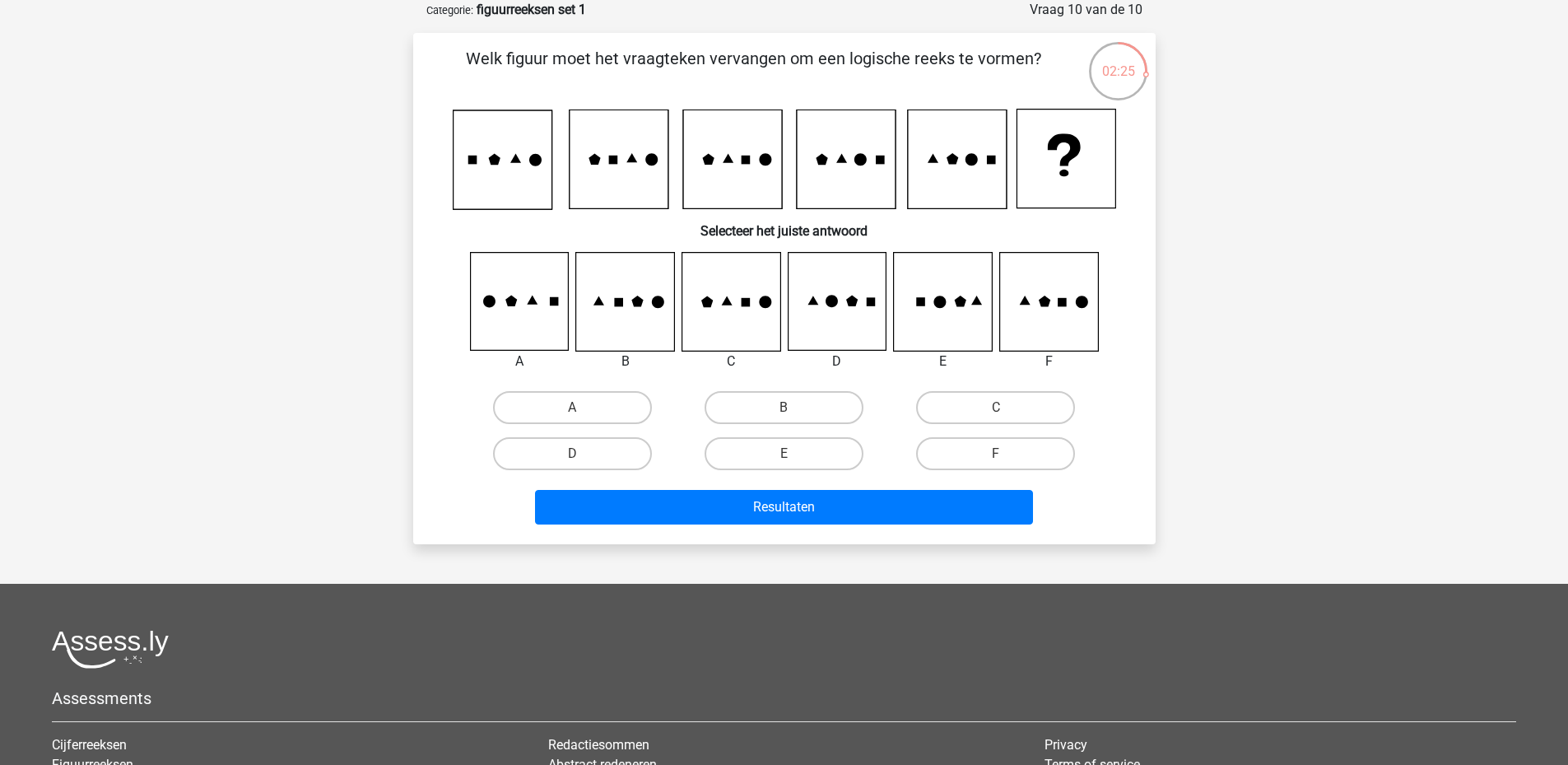
click at [846, 320] on icon at bounding box center [836, 301] width 98 height 98
click at [610, 441] on label "D" at bounding box center [573, 454] width 159 height 33
click at [583, 454] on input "D" at bounding box center [577, 459] width 11 height 11
radio input "true"
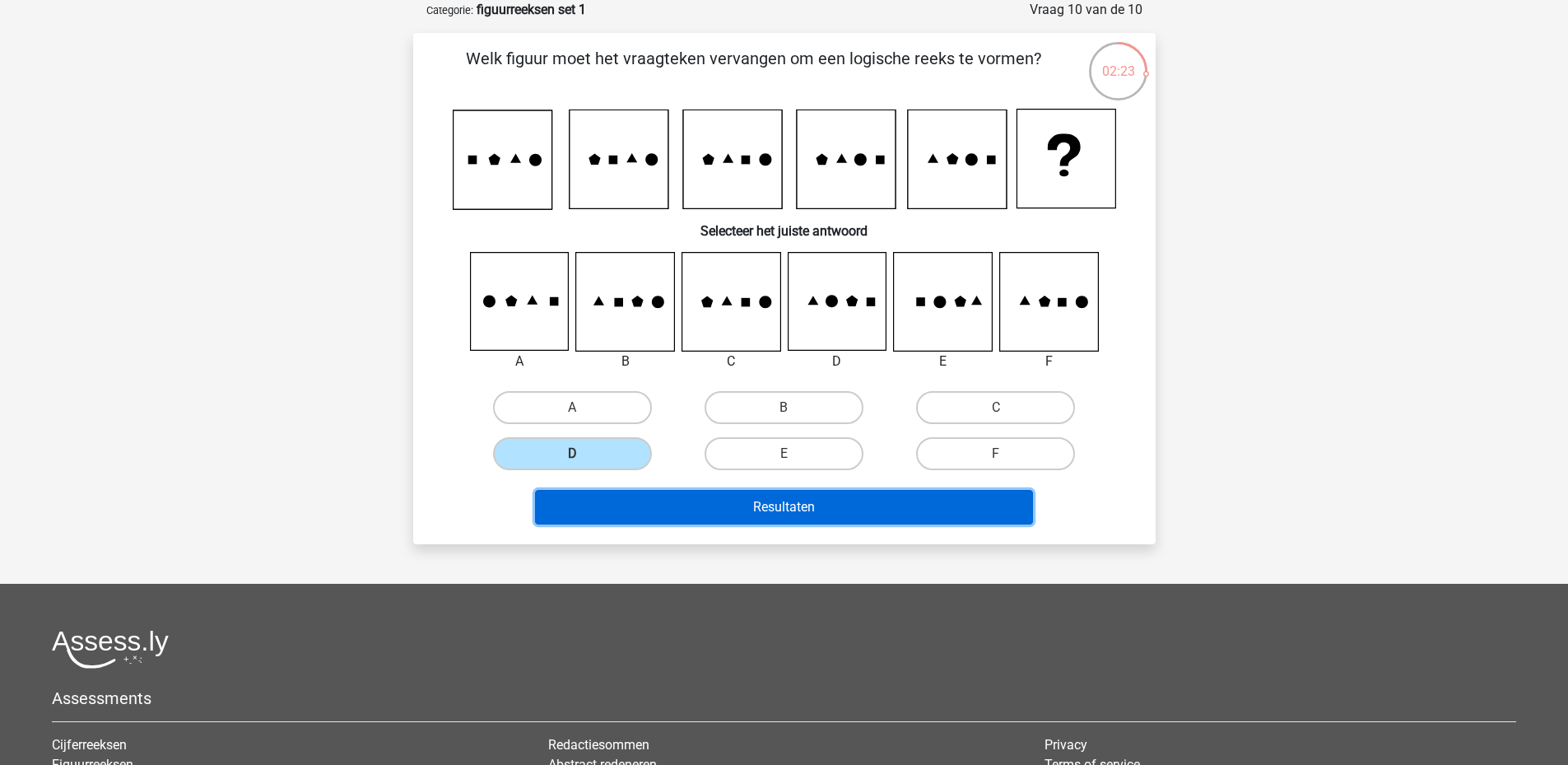
click at [758, 497] on button "Resultaten" at bounding box center [784, 507] width 498 height 35
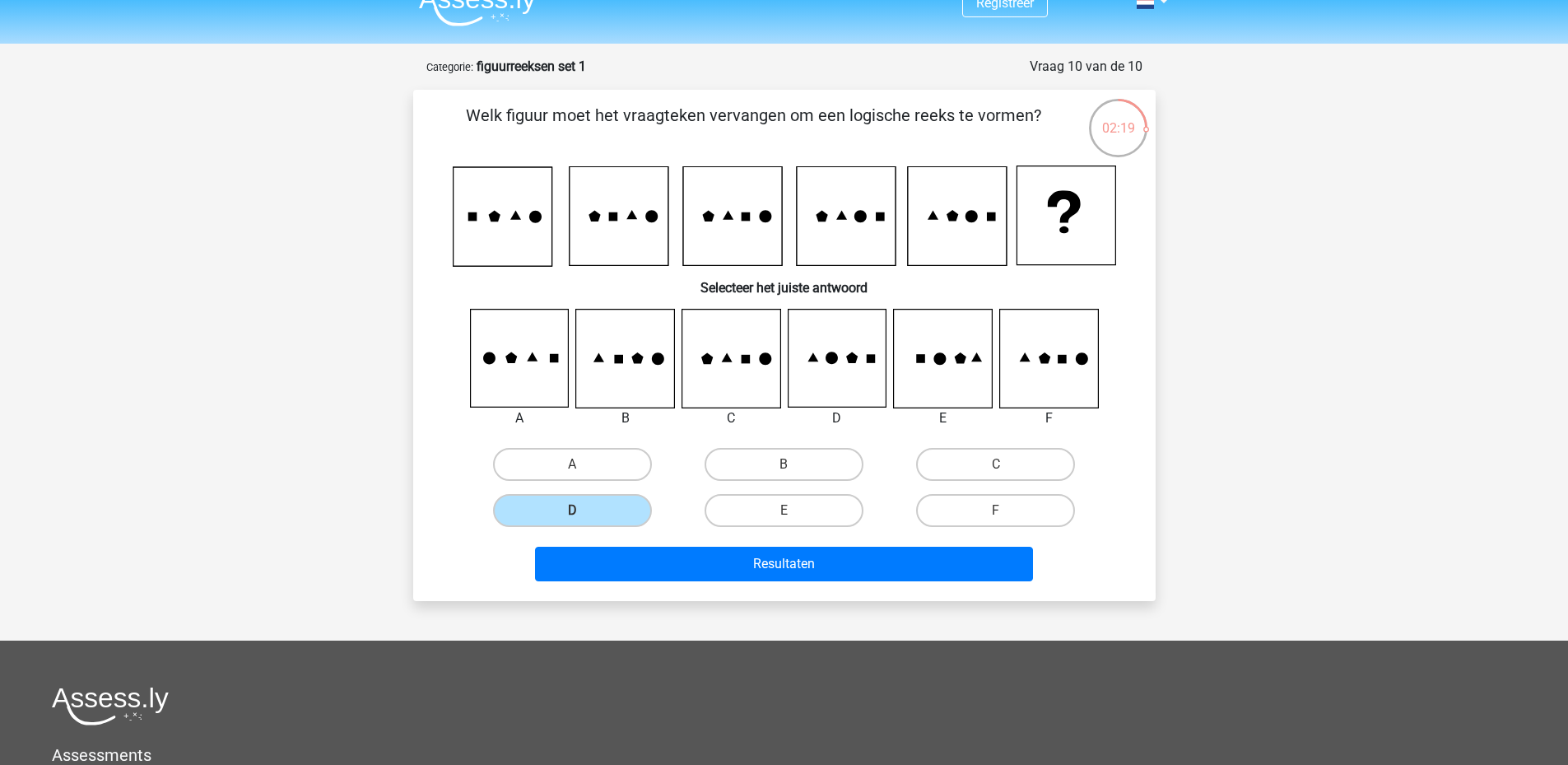
scroll to position [0, 0]
